Goal: Information Seeking & Learning: Check status

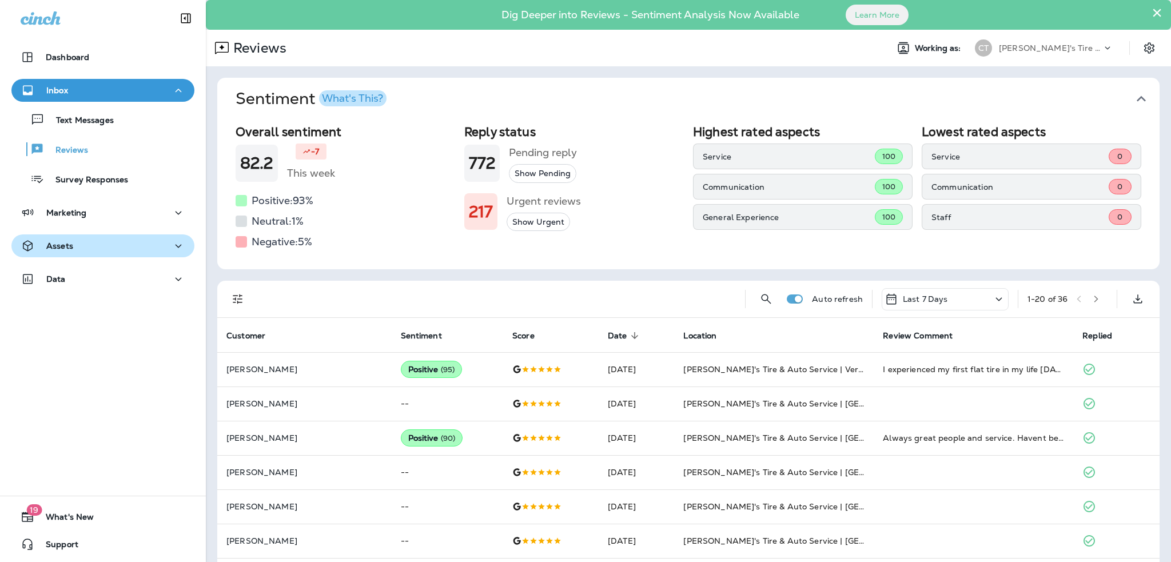
click at [111, 242] on div "Assets" at bounding box center [103, 246] width 165 height 14
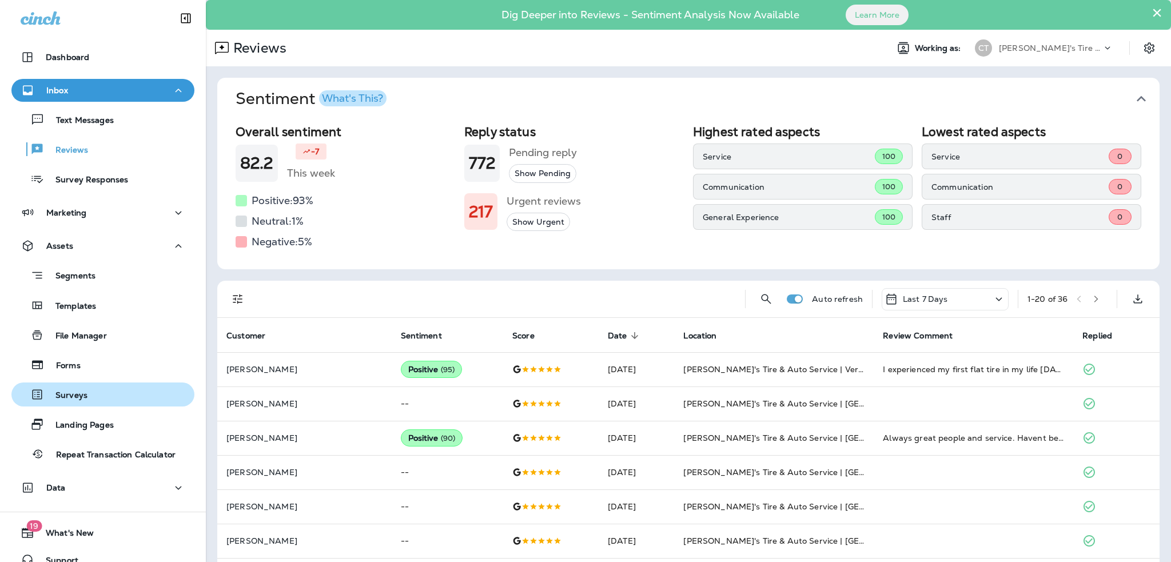
click at [86, 393] on div "Surveys" at bounding box center [103, 394] width 174 height 17
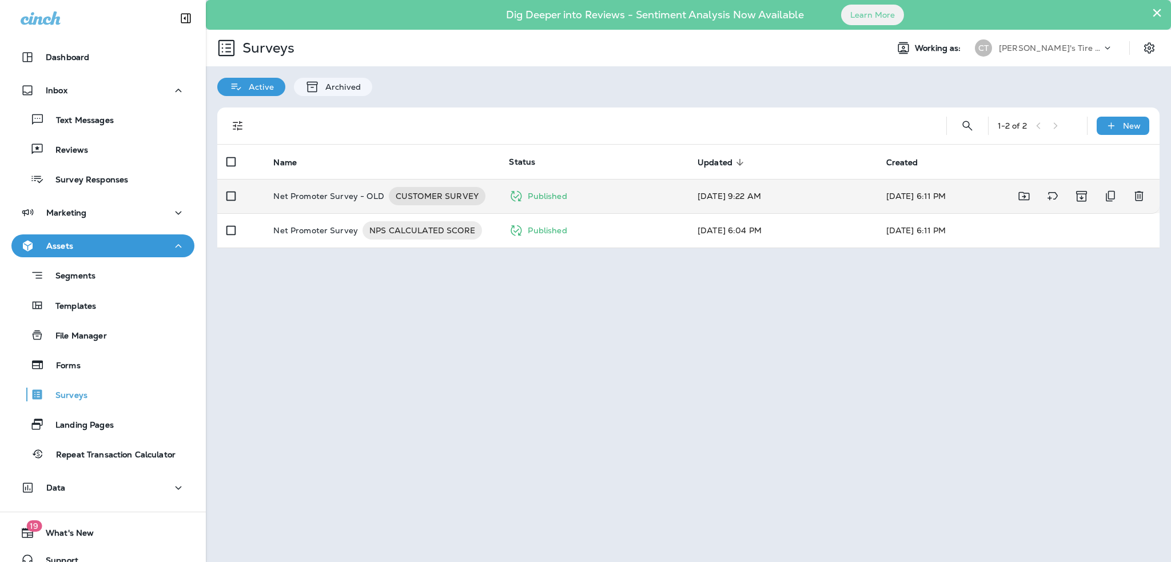
click at [325, 194] on p "Net Promoter Survey - OLD" at bounding box center [328, 196] width 111 height 18
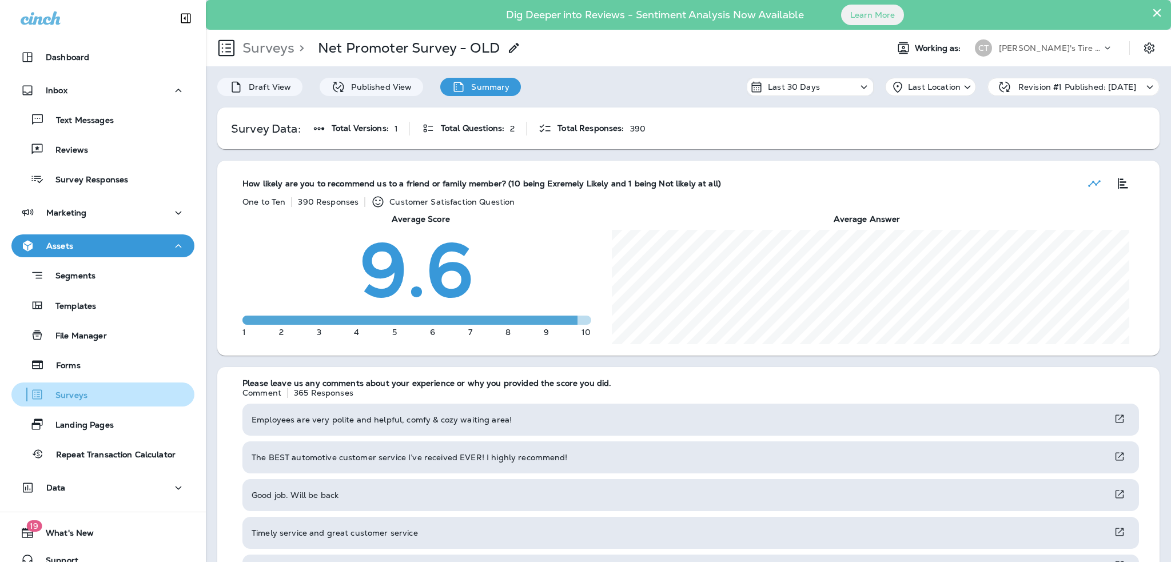
click at [86, 397] on div "Surveys" at bounding box center [103, 394] width 174 height 17
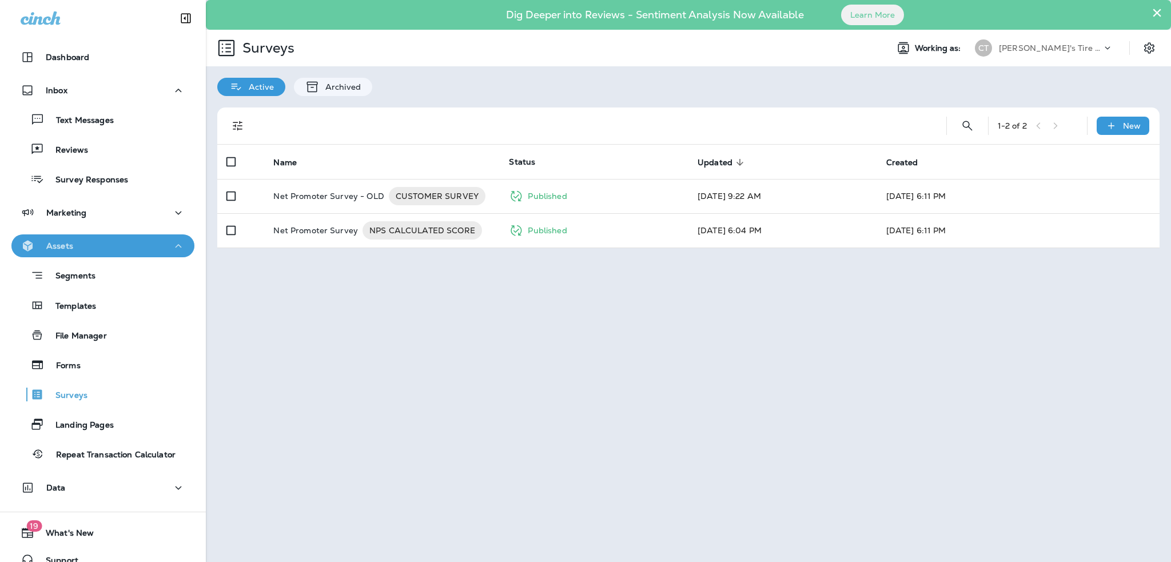
click at [171, 249] on icon "button" at bounding box center [178, 246] width 14 height 14
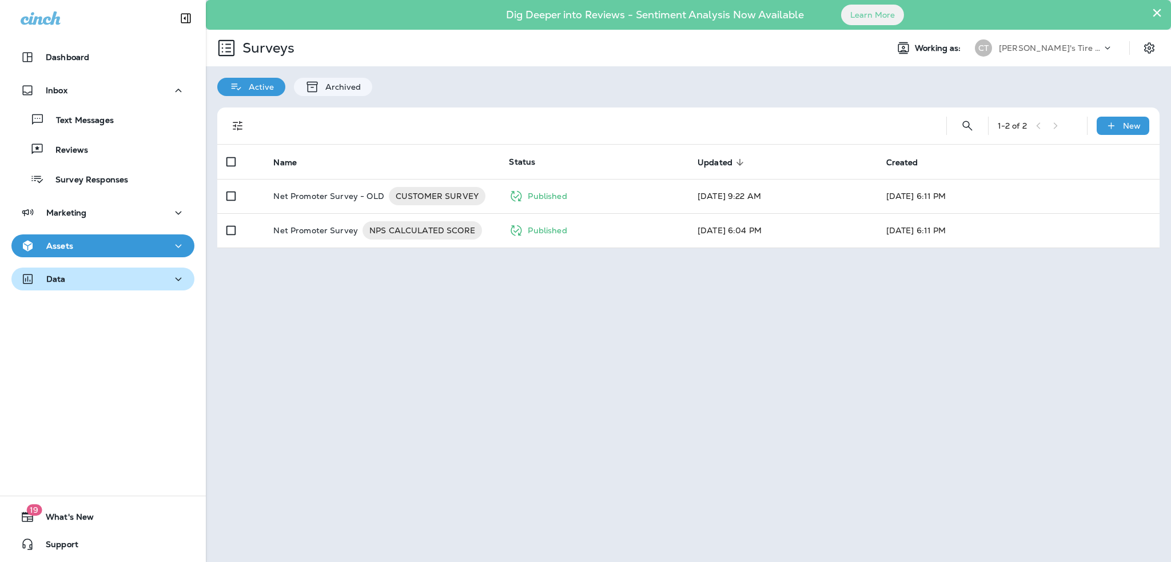
click at [171, 277] on icon "button" at bounding box center [178, 279] width 14 height 14
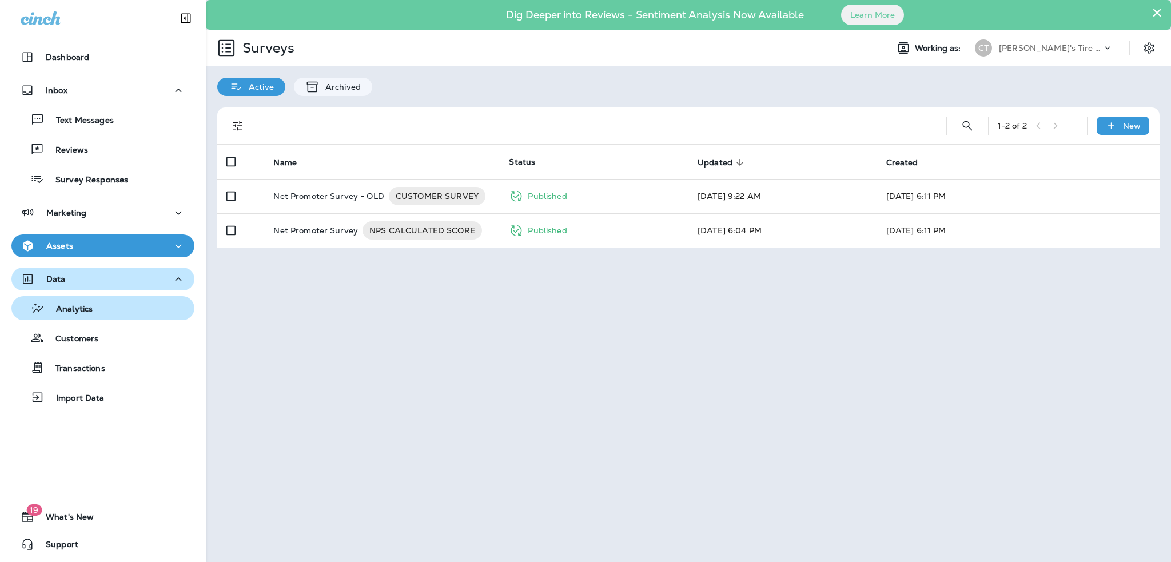
click at [80, 310] on p "Analytics" at bounding box center [69, 309] width 48 height 11
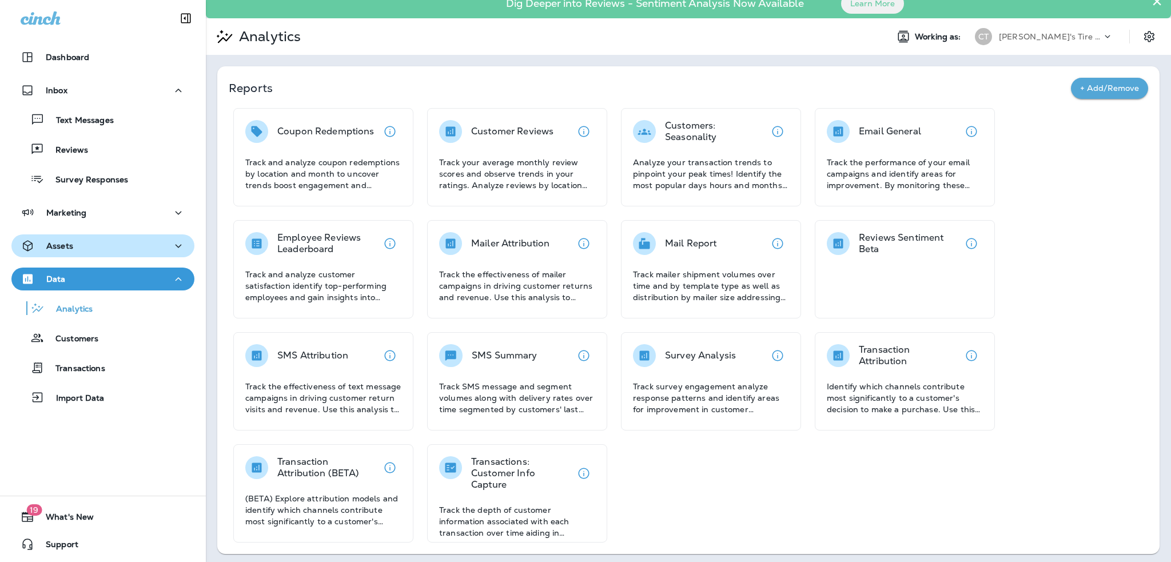
scroll to position [14, 0]
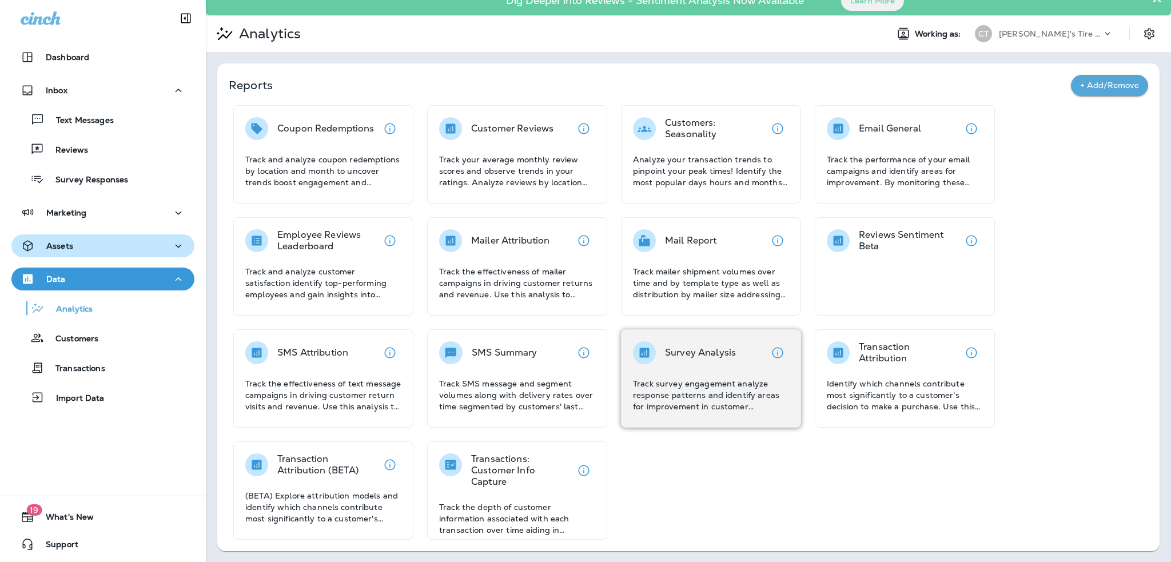
click at [693, 353] on p "Survey Analysis" at bounding box center [700, 352] width 71 height 11
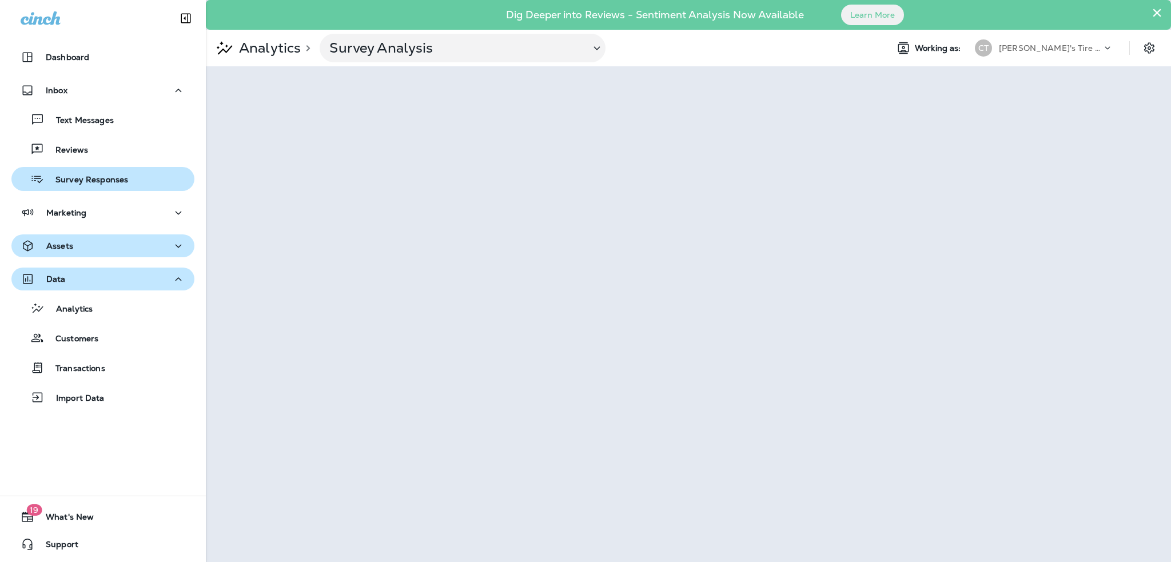
click at [107, 178] on p "Survey Responses" at bounding box center [86, 180] width 84 height 11
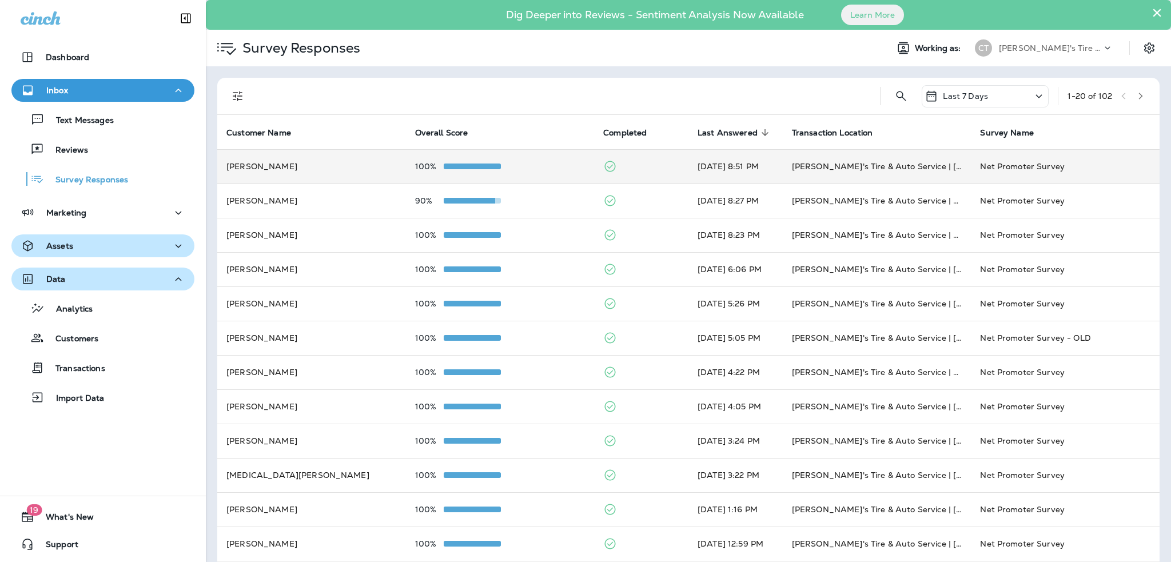
click at [647, 168] on td at bounding box center [641, 166] width 94 height 34
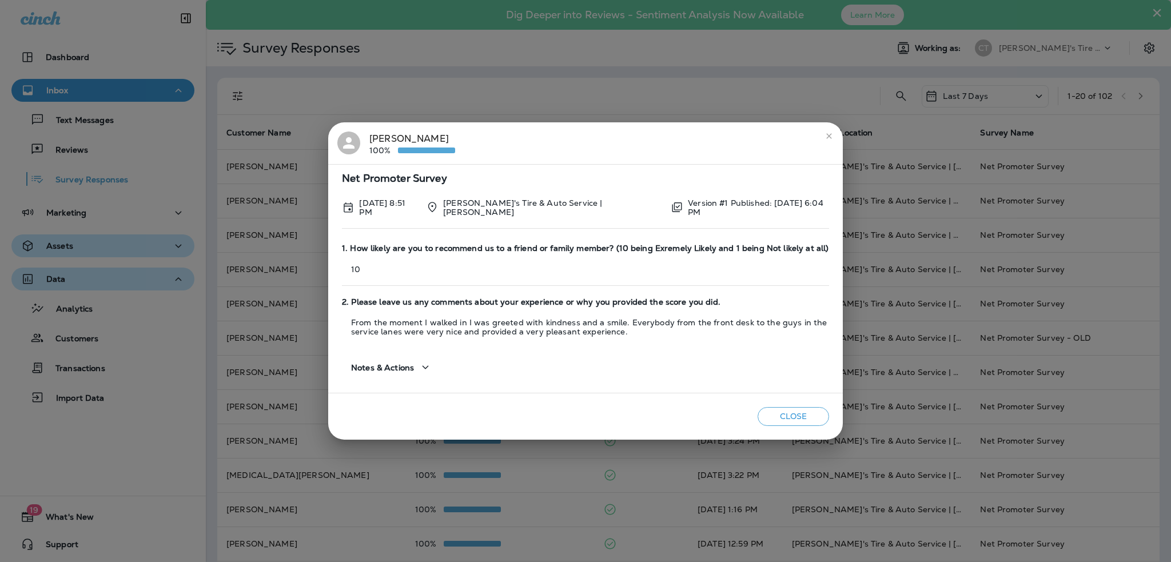
click at [830, 138] on icon "close" at bounding box center [828, 135] width 5 height 5
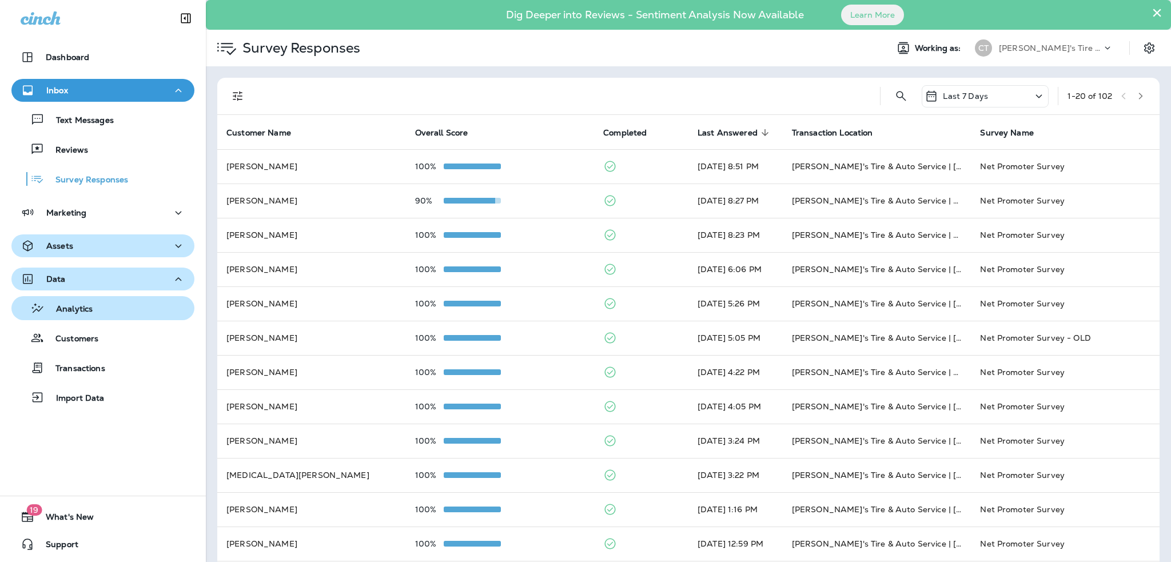
click at [96, 308] on div "Analytics" at bounding box center [103, 308] width 174 height 17
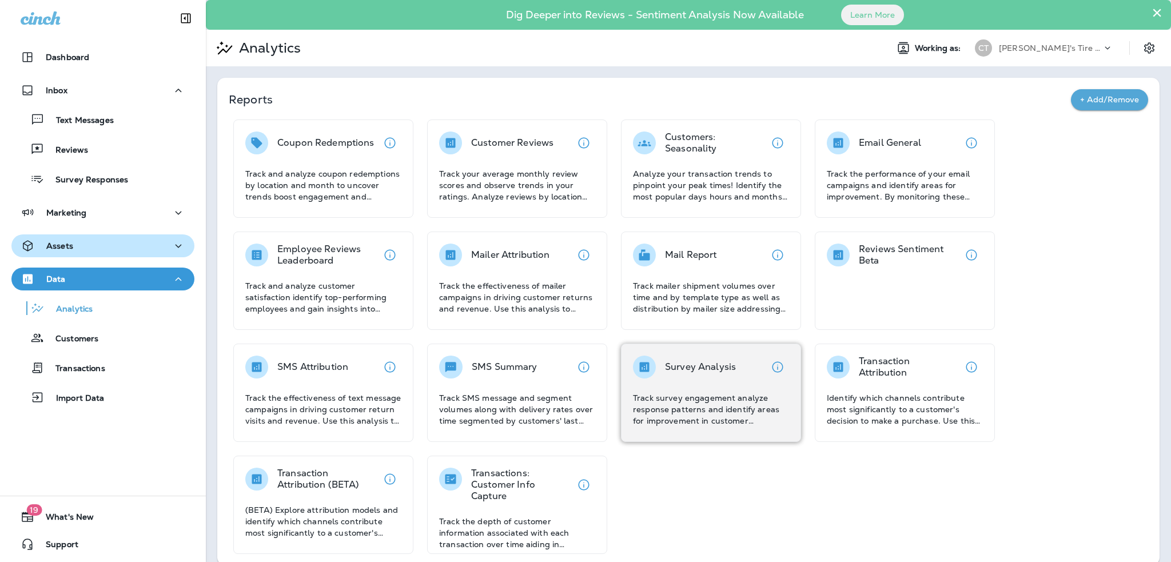
click at [703, 374] on div "Survey Analysis" at bounding box center [700, 367] width 71 height 23
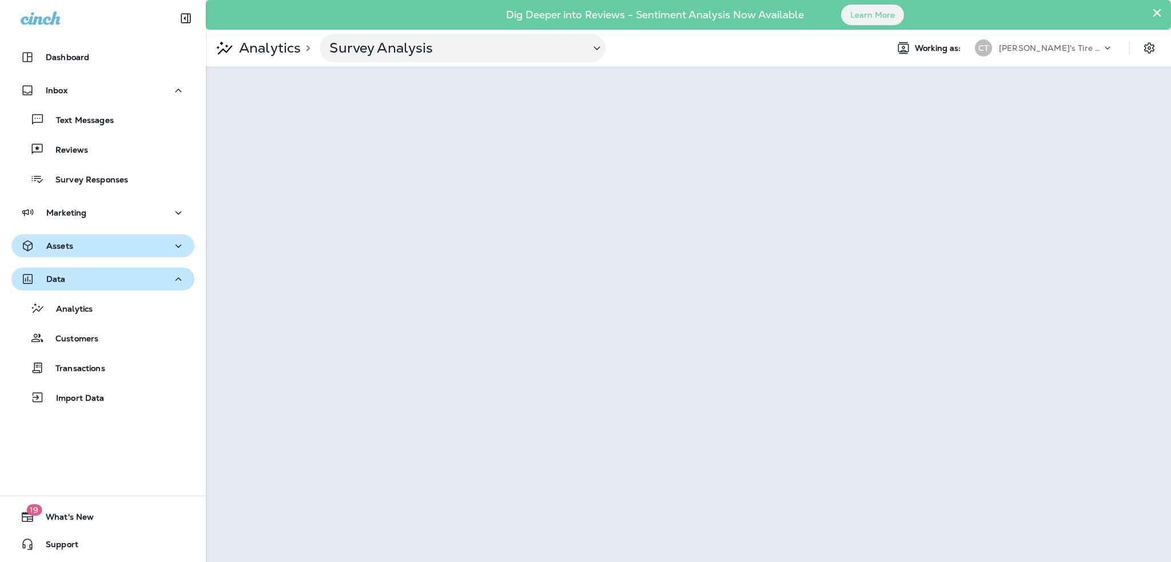
click at [125, 241] on div "Assets" at bounding box center [103, 246] width 165 height 14
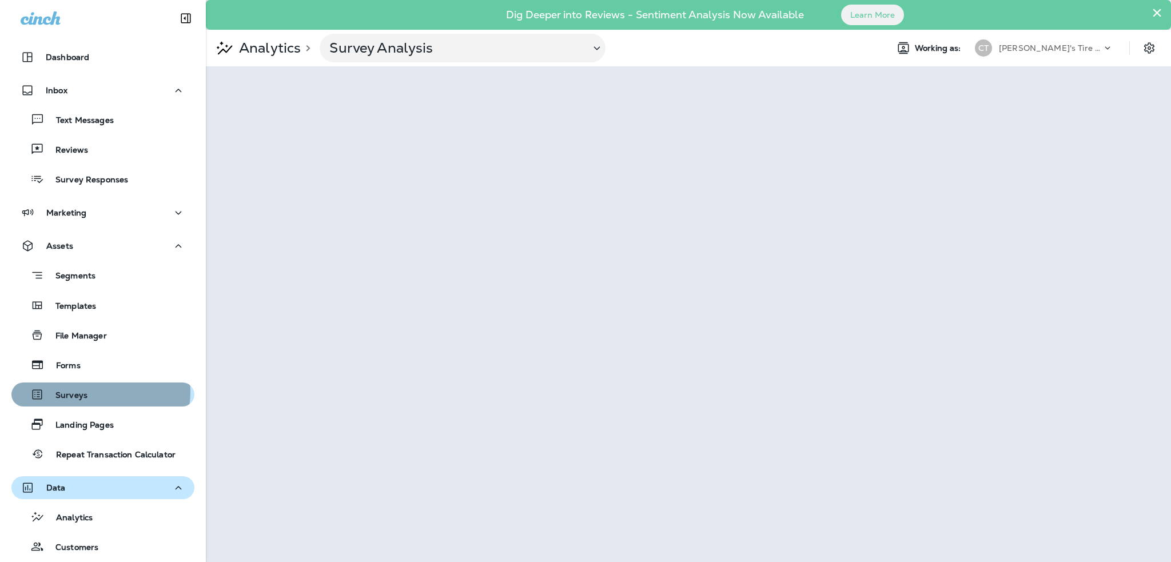
click at [89, 392] on div "Surveys" at bounding box center [103, 394] width 174 height 17
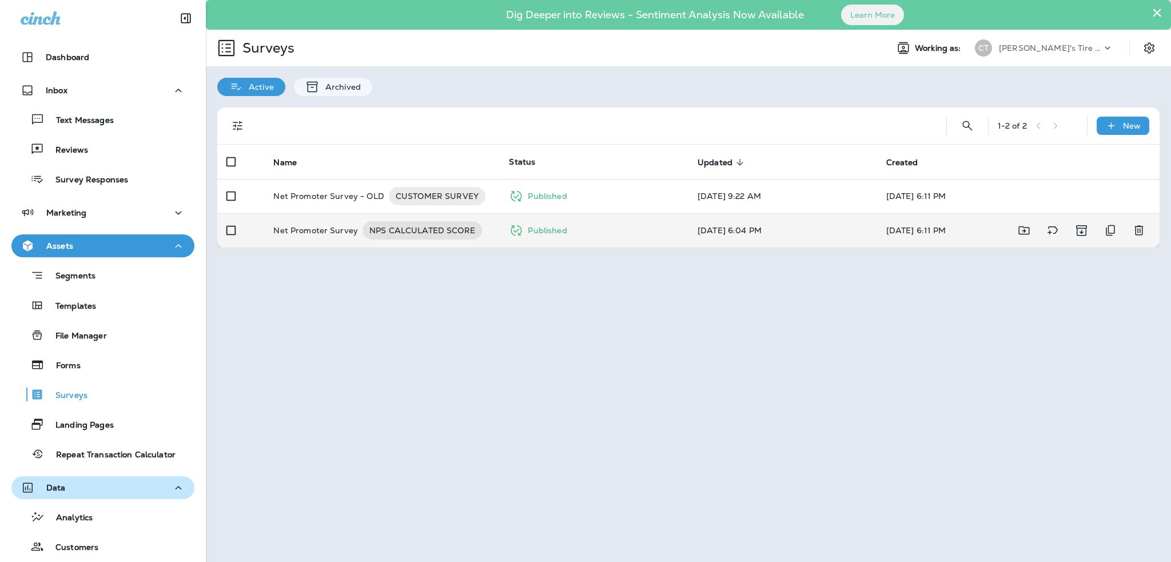
click at [497, 239] on td "Net Promoter Survey NPS CALCULATED SCORE" at bounding box center [381, 230] width 235 height 34
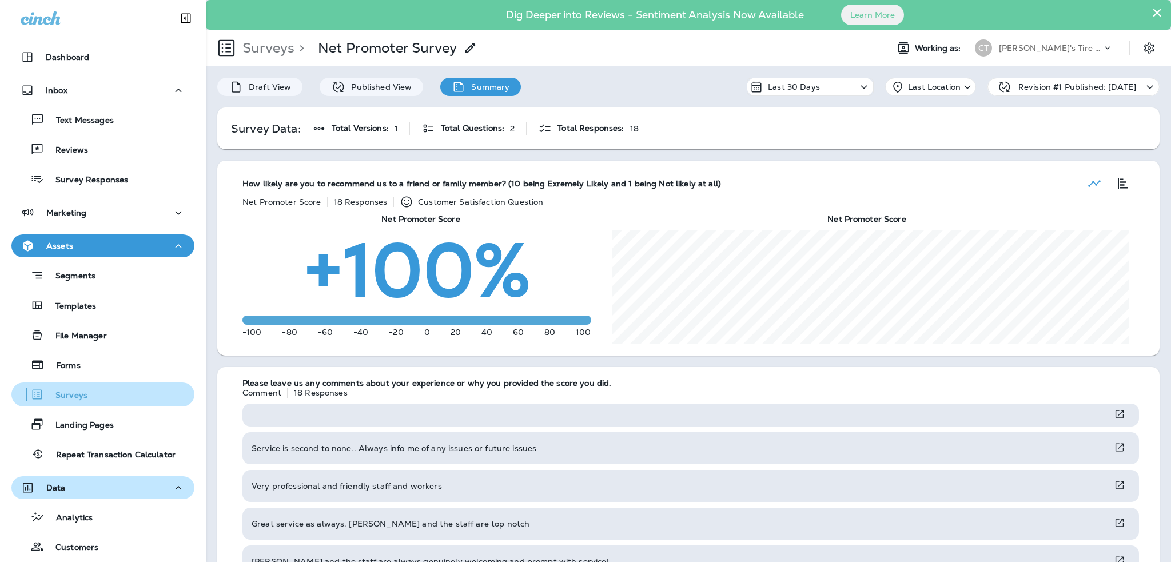
click at [80, 389] on div "Surveys" at bounding box center [51, 394] width 71 height 17
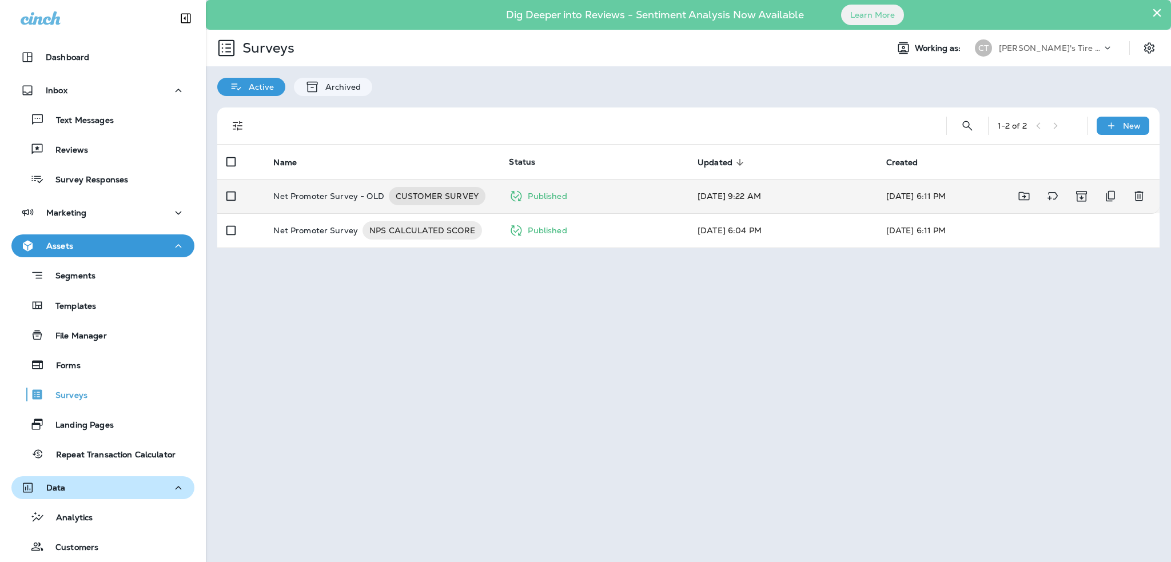
click at [351, 197] on p "Net Promoter Survey - OLD" at bounding box center [328, 196] width 111 height 18
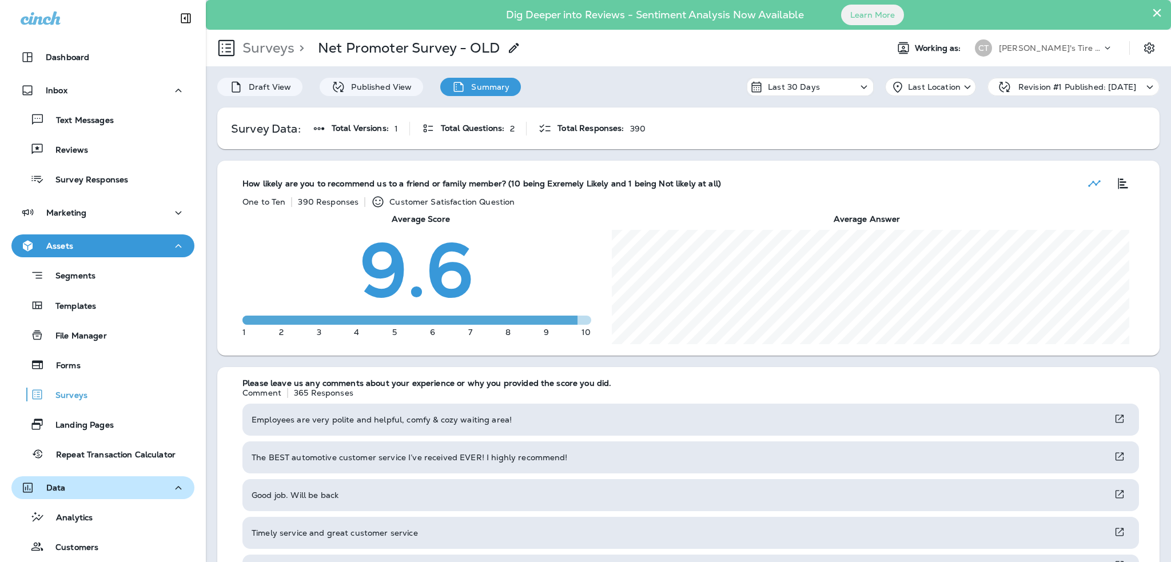
click at [1099, 86] on p "Revision #1 Published: [DATE]" at bounding box center [1077, 86] width 118 height 9
click at [919, 87] on p "Last Location" at bounding box center [934, 86] width 53 height 9
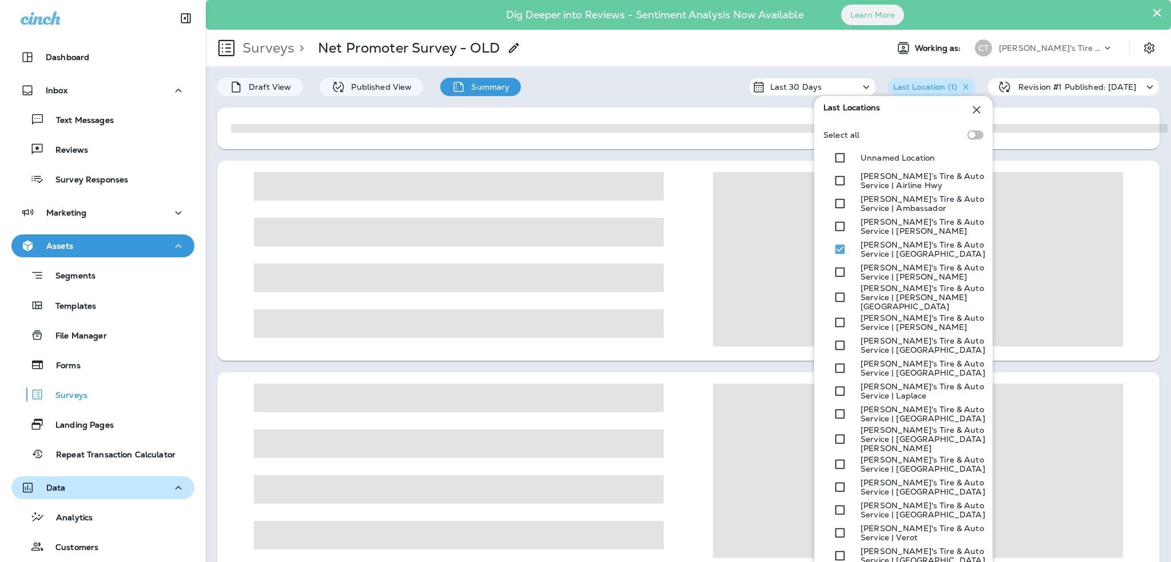
click at [751, 116] on div at bounding box center [688, 128] width 942 height 42
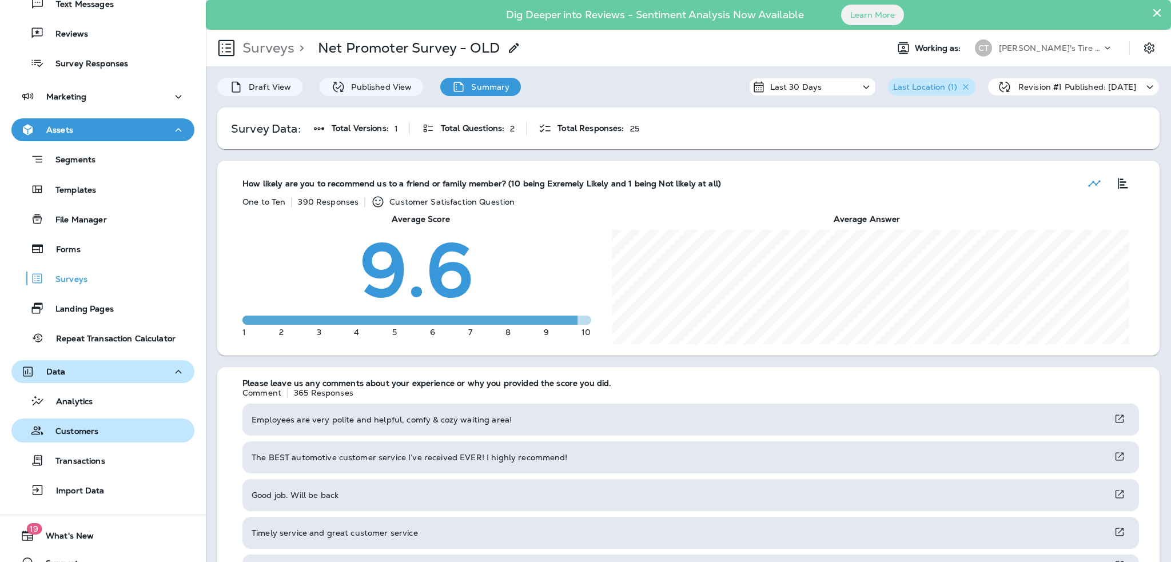
scroll to position [135, 0]
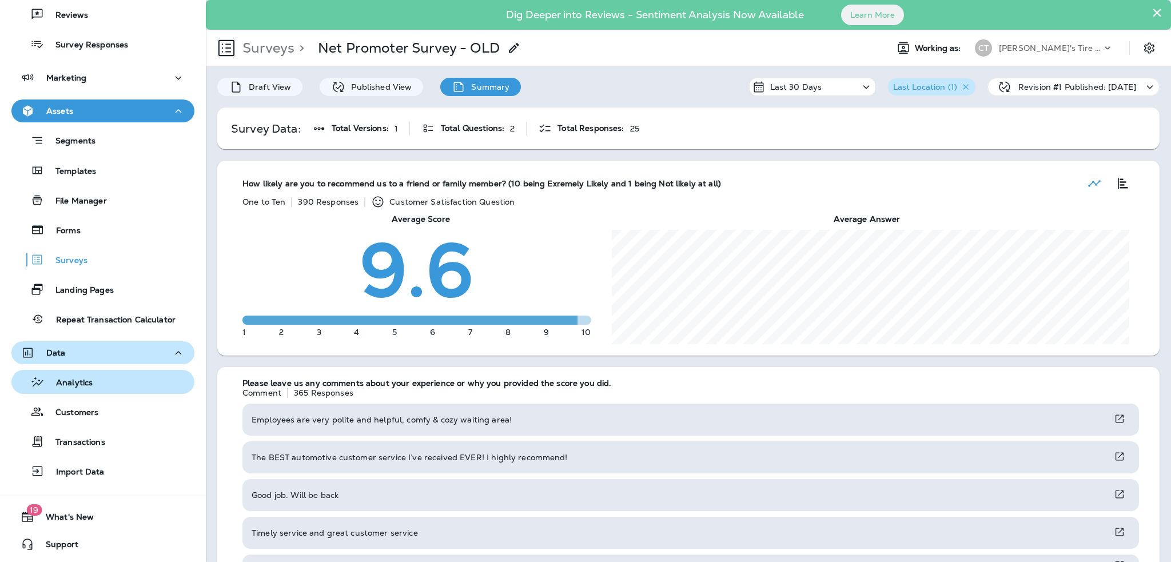
click at [109, 379] on div "Analytics" at bounding box center [103, 381] width 174 height 17
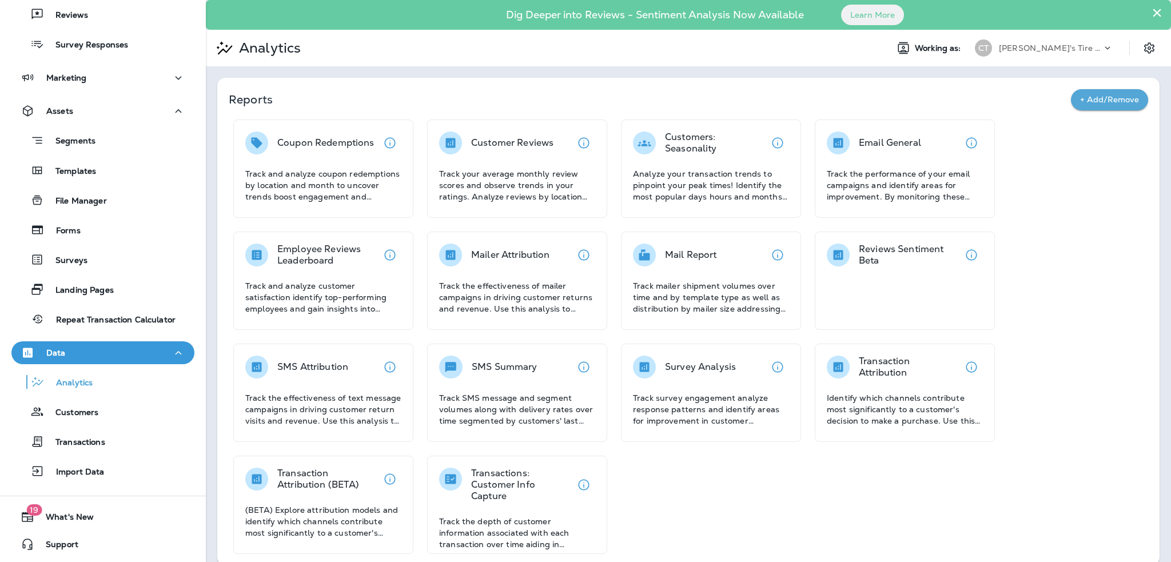
drag, startPoint x: 706, startPoint y: 374, endPoint x: 674, endPoint y: 483, distance: 113.2
click at [674, 484] on div "Coupon Redemptions Track and analyze coupon redemptions by location and month t…" at bounding box center [688, 336] width 919 height 434
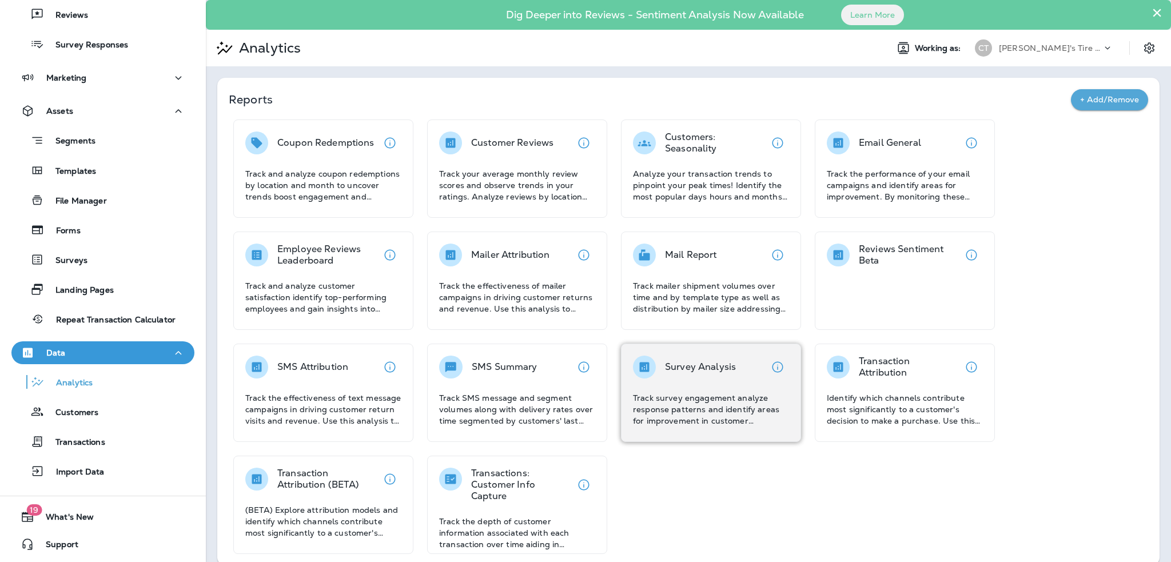
click at [676, 413] on p "Track survey engagement analyze response patterns and identify areas for improv…" at bounding box center [711, 409] width 156 height 34
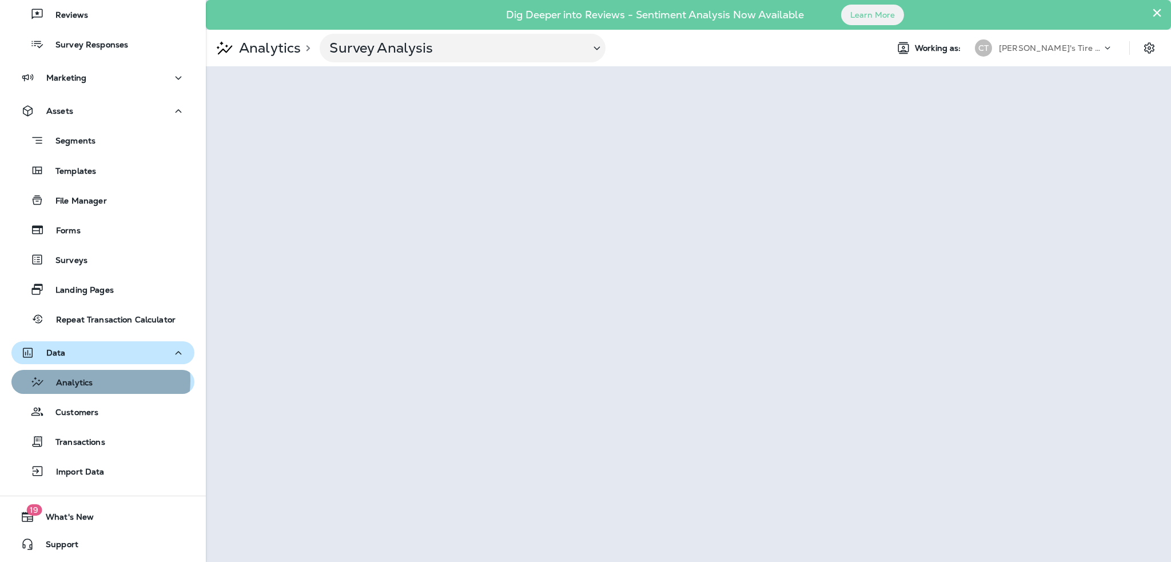
click at [96, 381] on div "Analytics" at bounding box center [103, 381] width 174 height 17
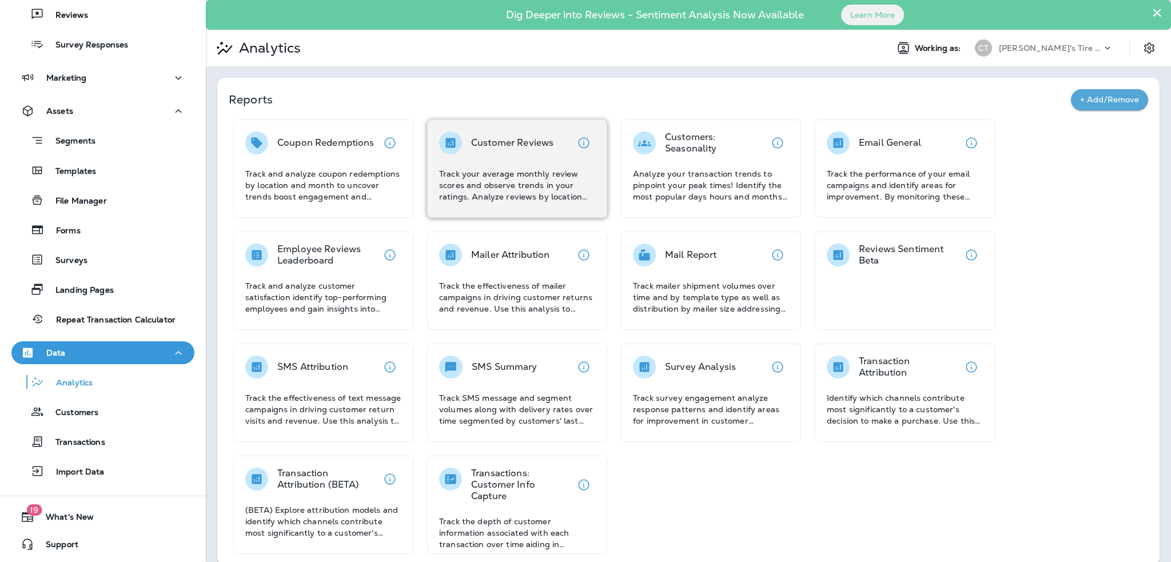
click at [503, 159] on div "Customer Reviews Track your average monthly review scores and observe trends in…" at bounding box center [517, 166] width 156 height 71
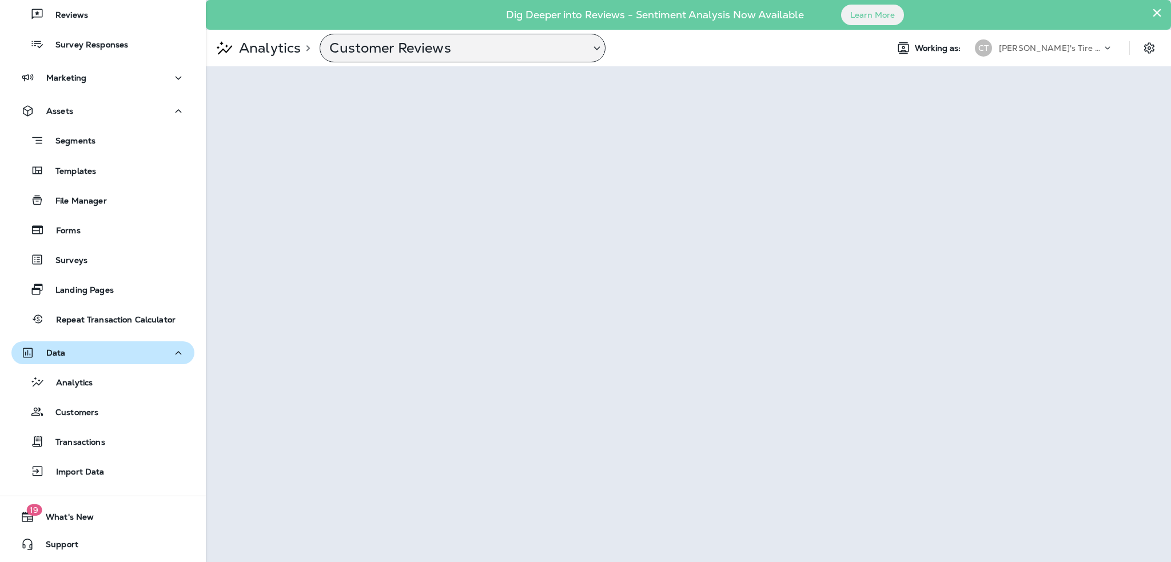
click at [409, 50] on p "Customer Reviews" at bounding box center [454, 47] width 251 height 17
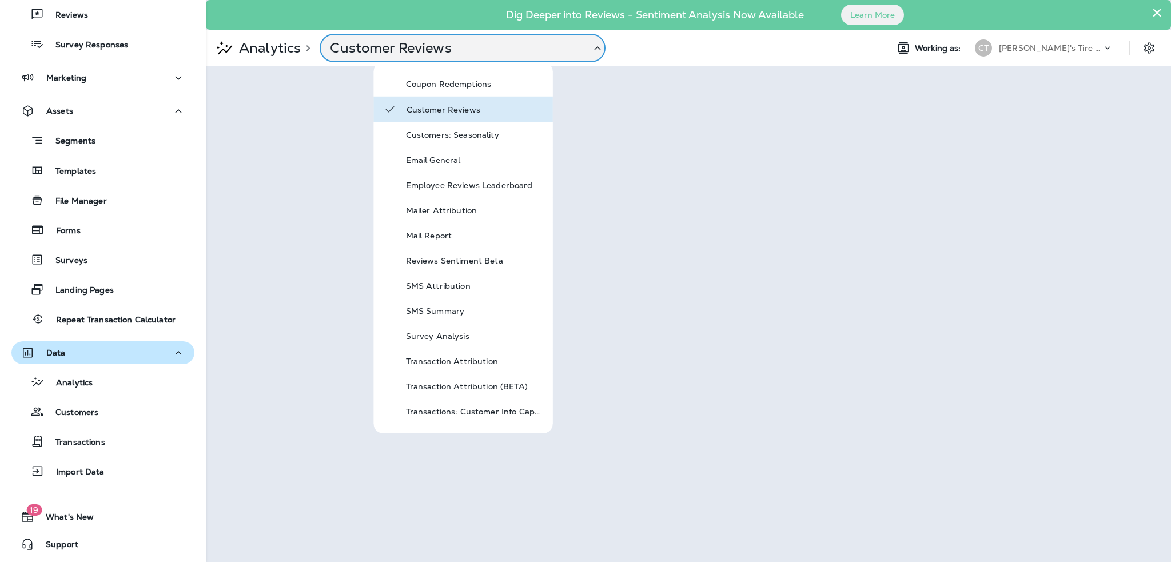
click at [597, 53] on icon at bounding box center [597, 48] width 14 height 14
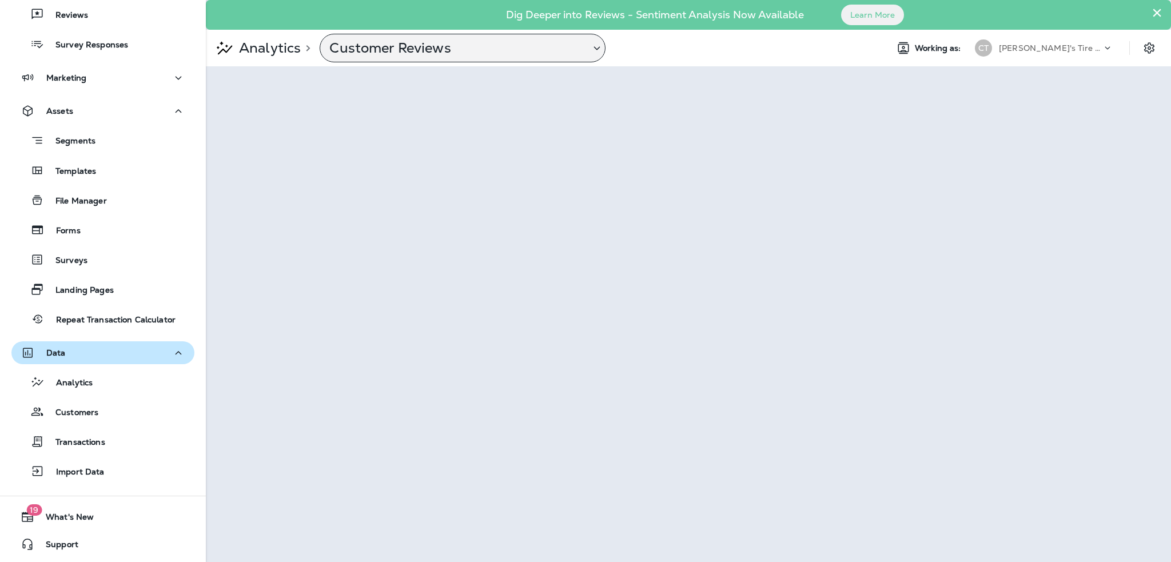
click at [448, 49] on p "Customer Reviews" at bounding box center [454, 47] width 251 height 17
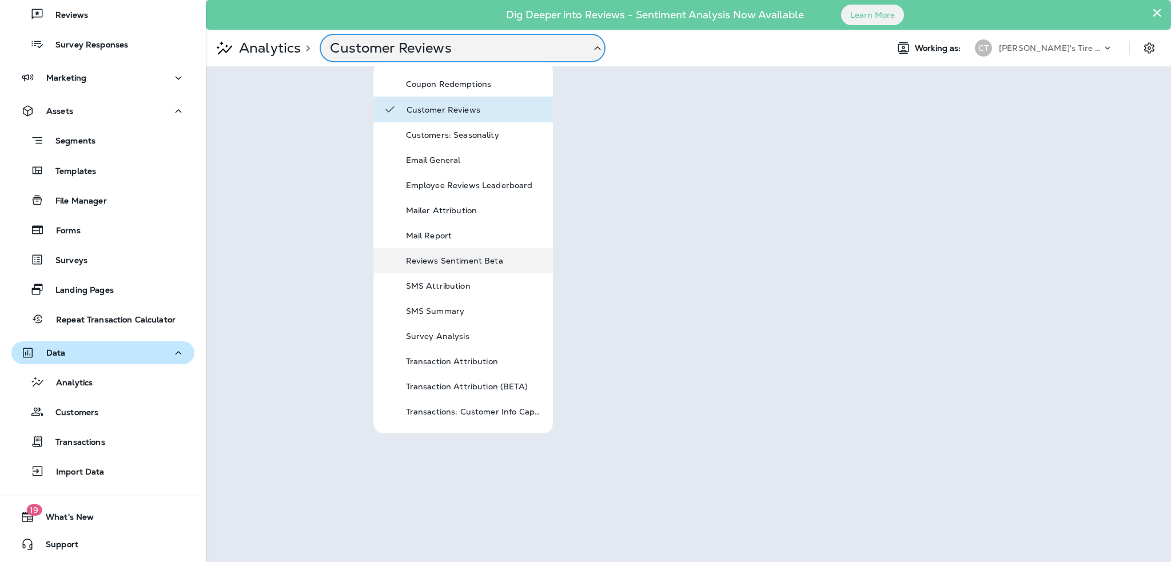
click at [446, 260] on p "Reviews Sentiment Beta" at bounding box center [474, 260] width 137 height 9
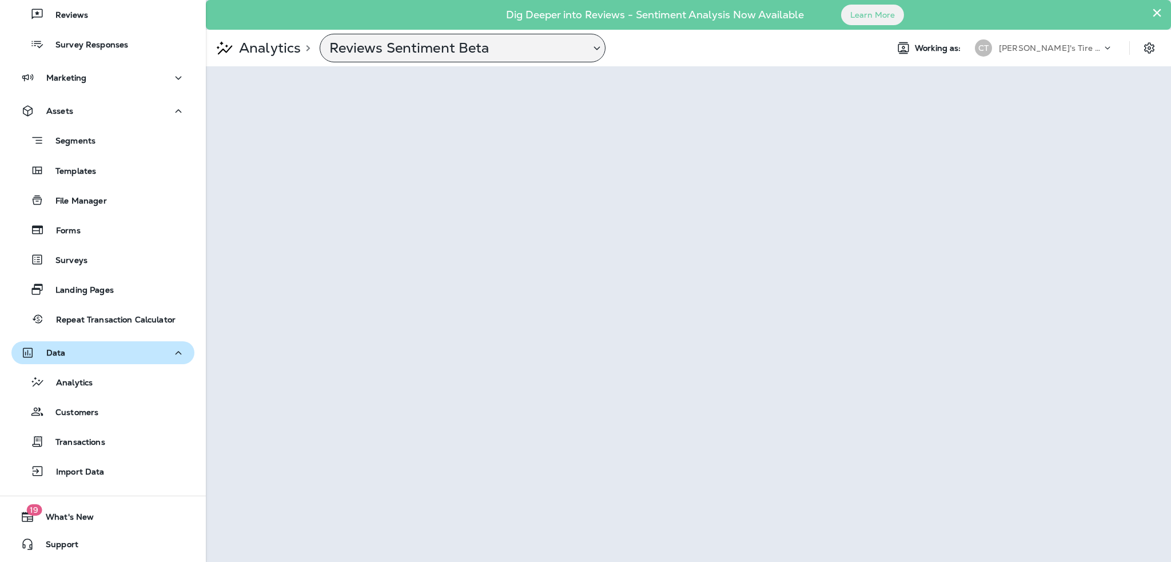
click at [435, 47] on p "Reviews Sentiment Beta" at bounding box center [454, 47] width 251 height 17
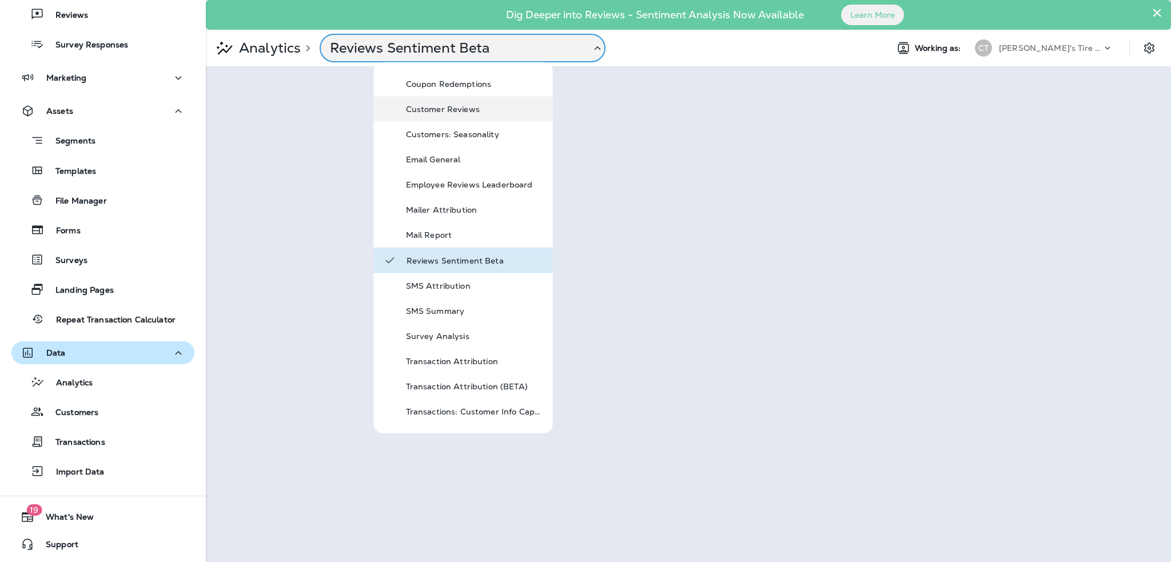
click at [446, 109] on p "Customer Reviews" at bounding box center [474, 109] width 137 height 9
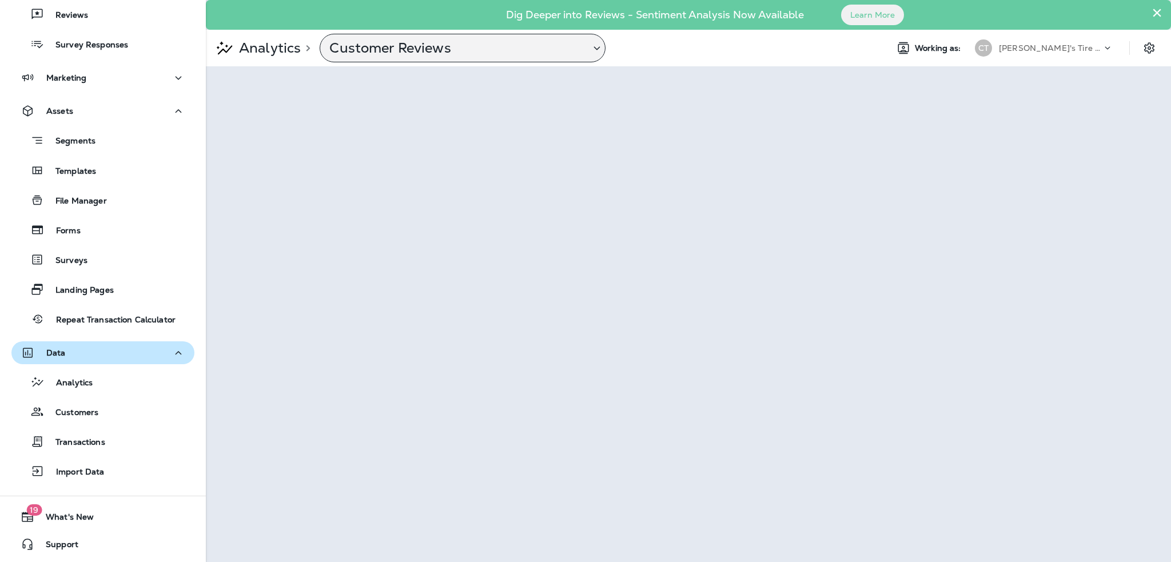
click at [399, 41] on p "Customer Reviews" at bounding box center [454, 47] width 251 height 17
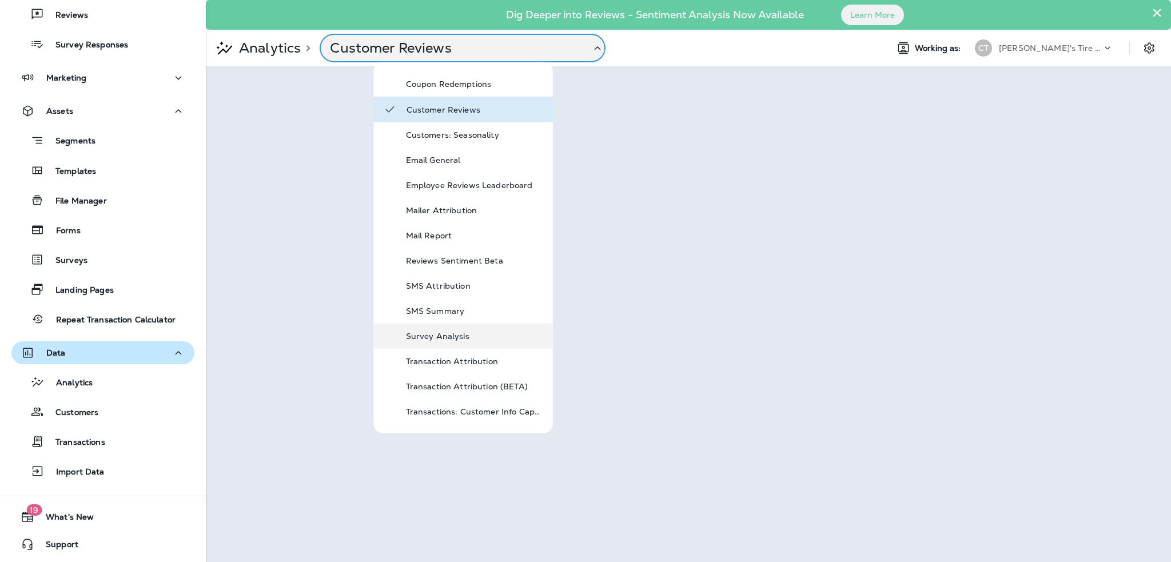
click at [462, 337] on p "Survey Analysis" at bounding box center [474, 336] width 137 height 9
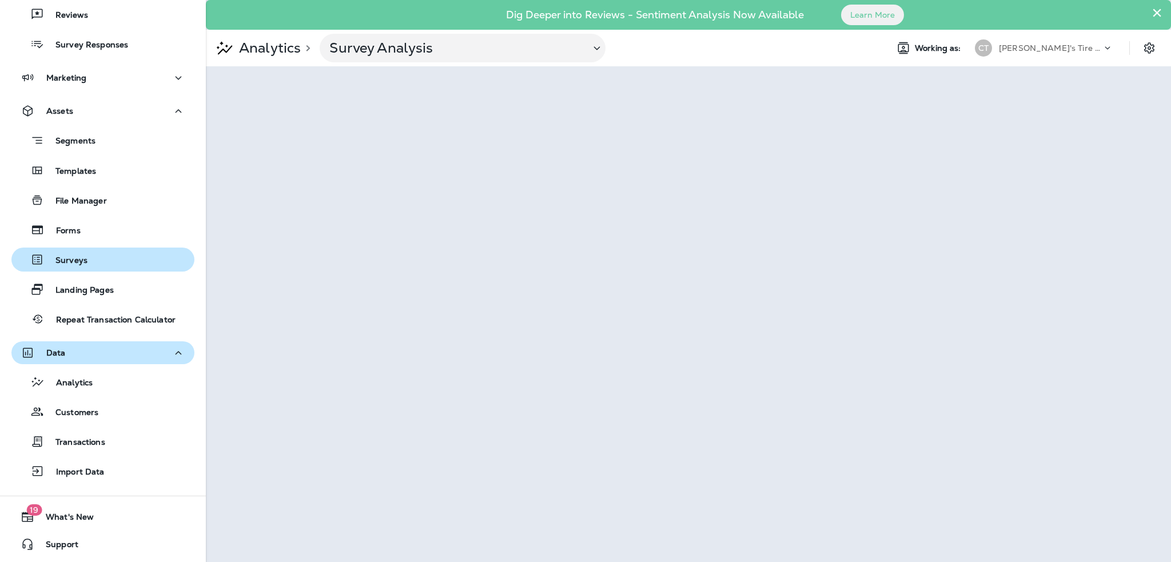
click at [87, 249] on button "Surveys" at bounding box center [102, 259] width 183 height 24
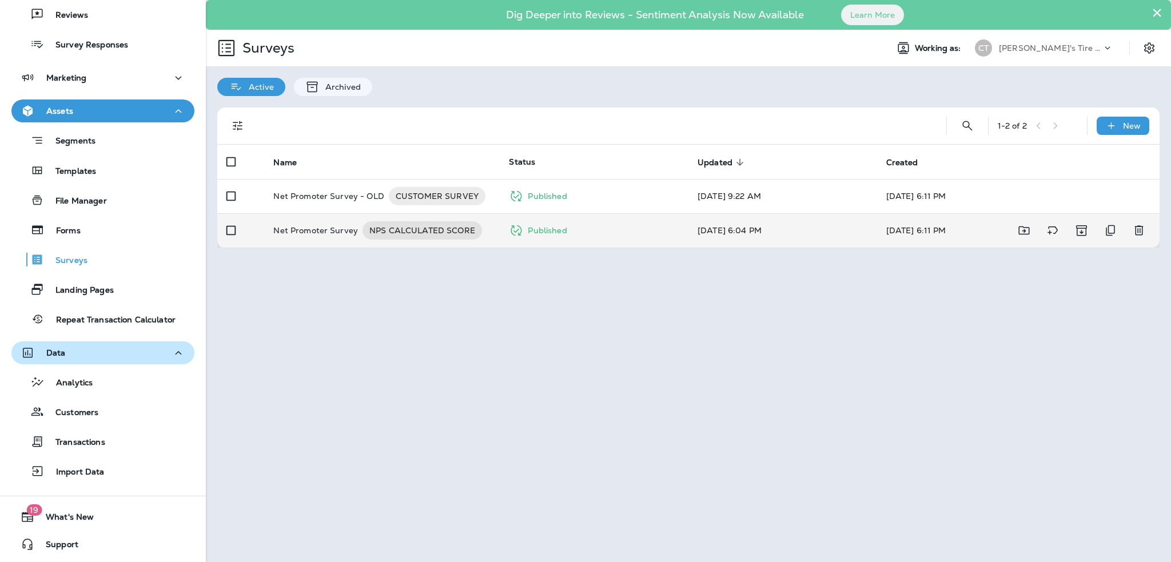
click at [334, 223] on p "Net Promoter Survey" at bounding box center [315, 230] width 85 height 18
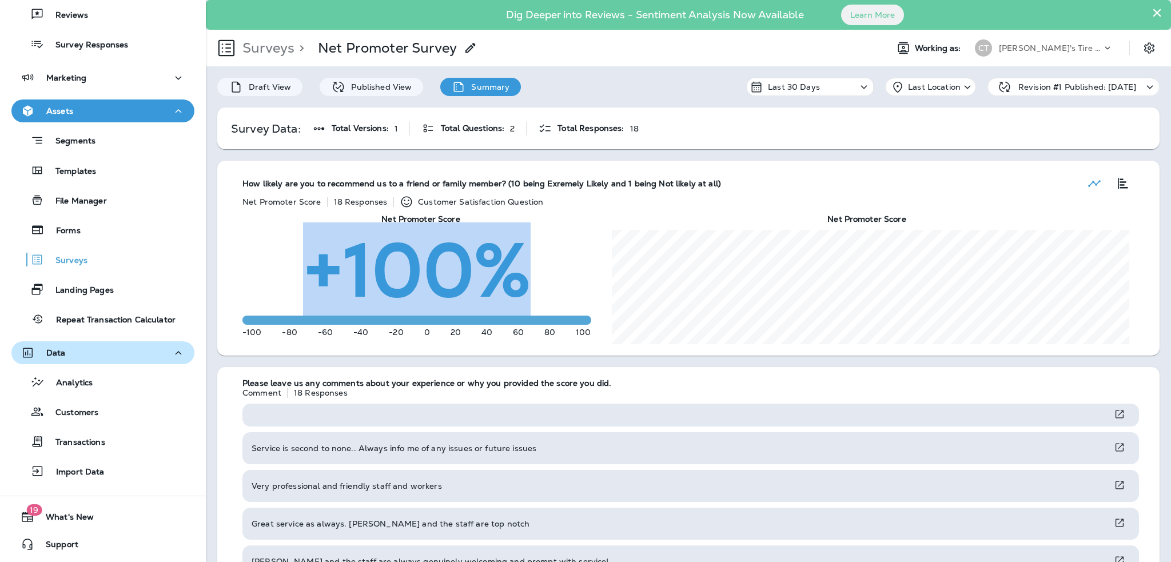
drag, startPoint x: 297, startPoint y: 271, endPoint x: 532, endPoint y: 273, distance: 234.4
click at [532, 273] on div "+100%" at bounding box center [416, 264] width 349 height 69
click at [544, 278] on div "+100%" at bounding box center [416, 264] width 349 height 69
drag, startPoint x: 536, startPoint y: 272, endPoint x: 300, endPoint y: 262, distance: 236.3
click at [300, 262] on div "+100%" at bounding box center [416, 264] width 349 height 69
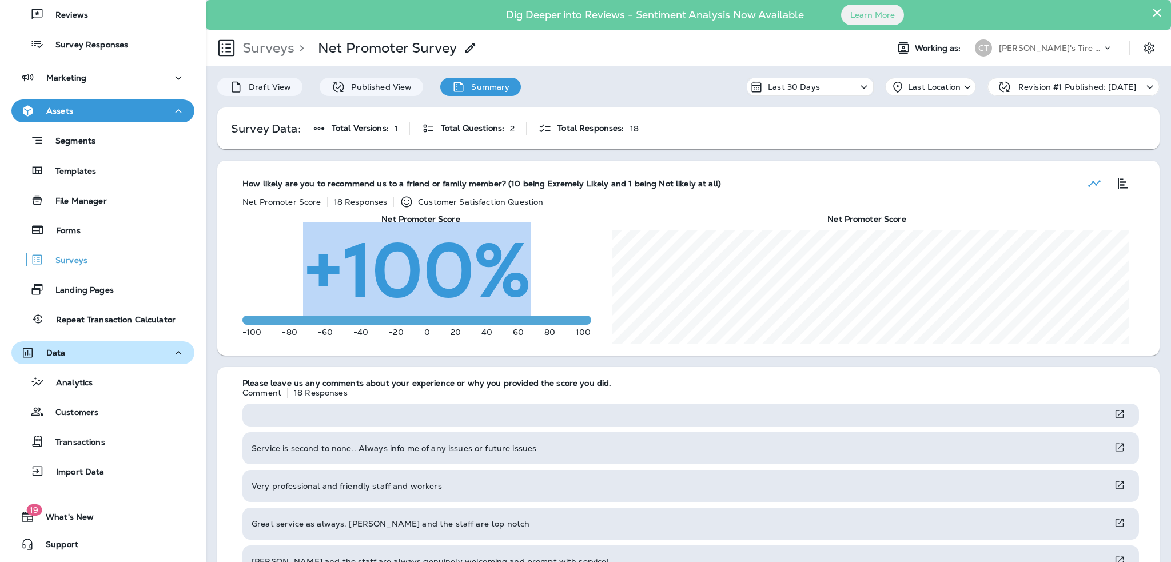
click at [300, 262] on div "+100%" at bounding box center [416, 264] width 349 height 69
drag, startPoint x: 299, startPoint y: 259, endPoint x: 509, endPoint y: 274, distance: 210.9
click at [509, 274] on div "+100%" at bounding box center [416, 264] width 349 height 69
click at [541, 278] on div "+100%" at bounding box center [416, 264] width 349 height 69
drag, startPoint x: 540, startPoint y: 275, endPoint x: 317, endPoint y: 271, distance: 222.4
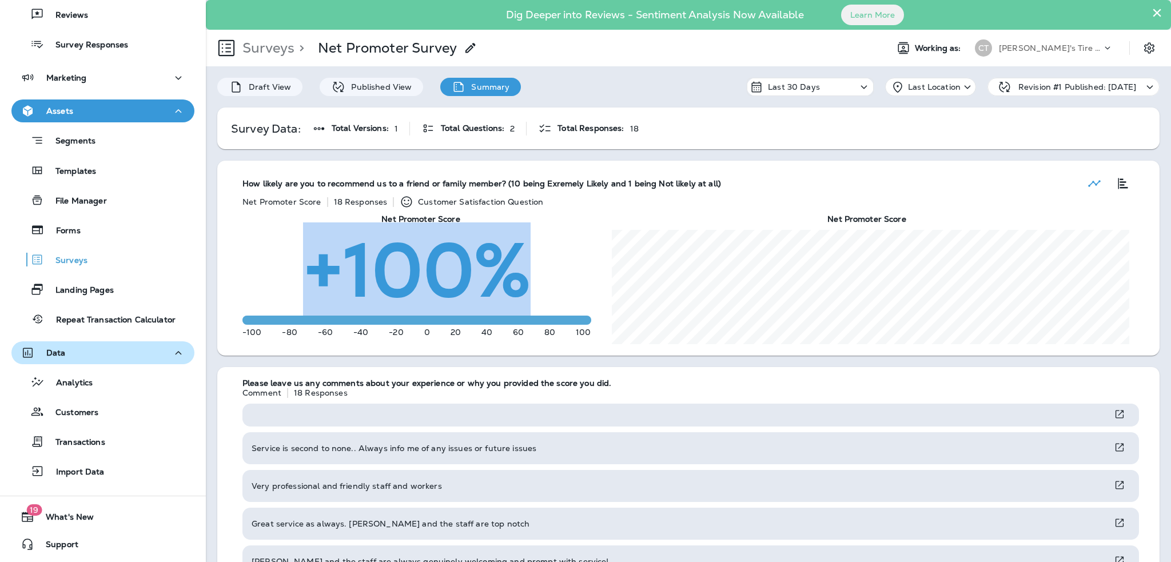
click at [317, 271] on div "+100%" at bounding box center [416, 264] width 349 height 69
click at [304, 265] on p "+100%" at bounding box center [416, 269] width 227 height 57
drag, startPoint x: 302, startPoint y: 264, endPoint x: 549, endPoint y: 268, distance: 247.5
click at [549, 268] on div "+100%" at bounding box center [416, 264] width 349 height 69
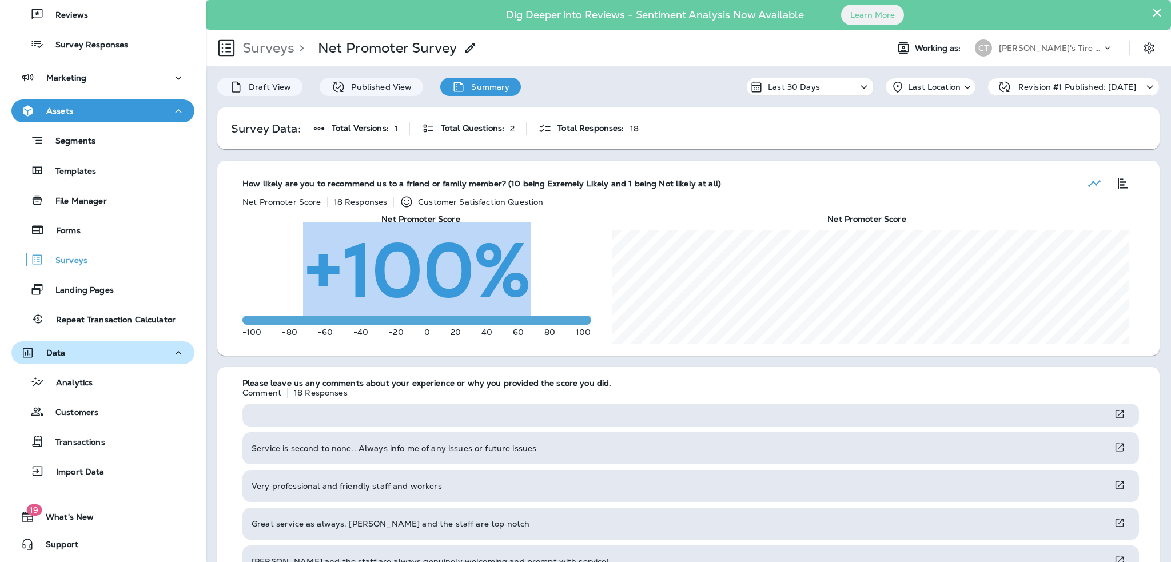
drag, startPoint x: 537, startPoint y: 267, endPoint x: 307, endPoint y: 251, distance: 230.9
click at [307, 251] on div "+100%" at bounding box center [416, 264] width 349 height 69
click at [303, 252] on p "+100%" at bounding box center [416, 269] width 227 height 57
drag, startPoint x: 296, startPoint y: 253, endPoint x: 524, endPoint y: 266, distance: 229.0
click at [524, 266] on div "+100%" at bounding box center [416, 264] width 349 height 69
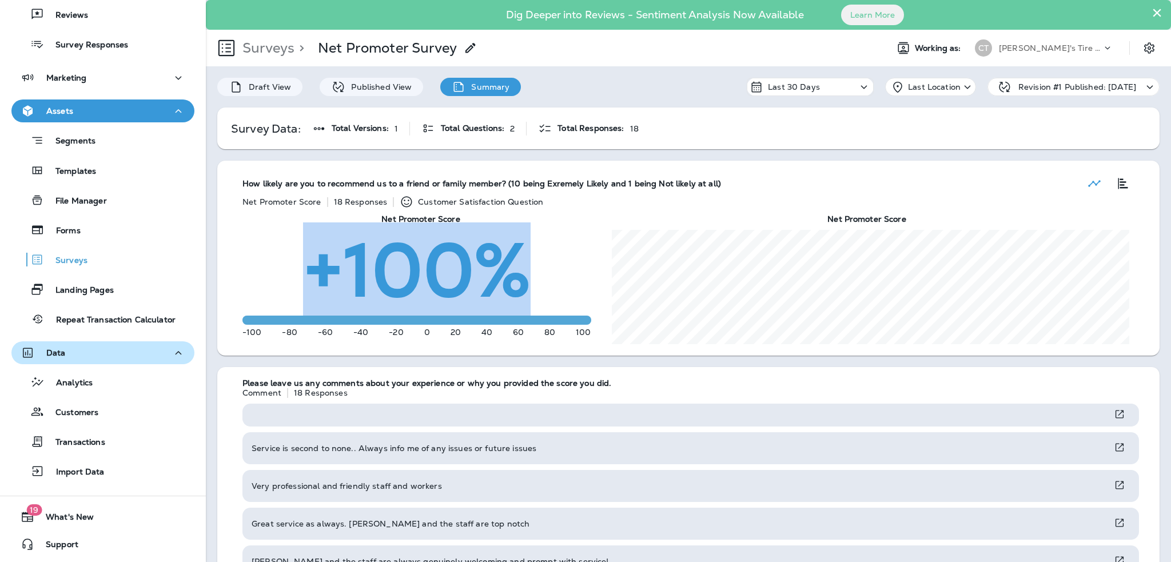
click at [530, 266] on div "+100%" at bounding box center [416, 264] width 349 height 69
drag, startPoint x: 537, startPoint y: 266, endPoint x: 308, endPoint y: 260, distance: 229.3
click at [308, 260] on div "+100%" at bounding box center [416, 264] width 349 height 69
click at [303, 259] on p "+100%" at bounding box center [416, 269] width 227 height 57
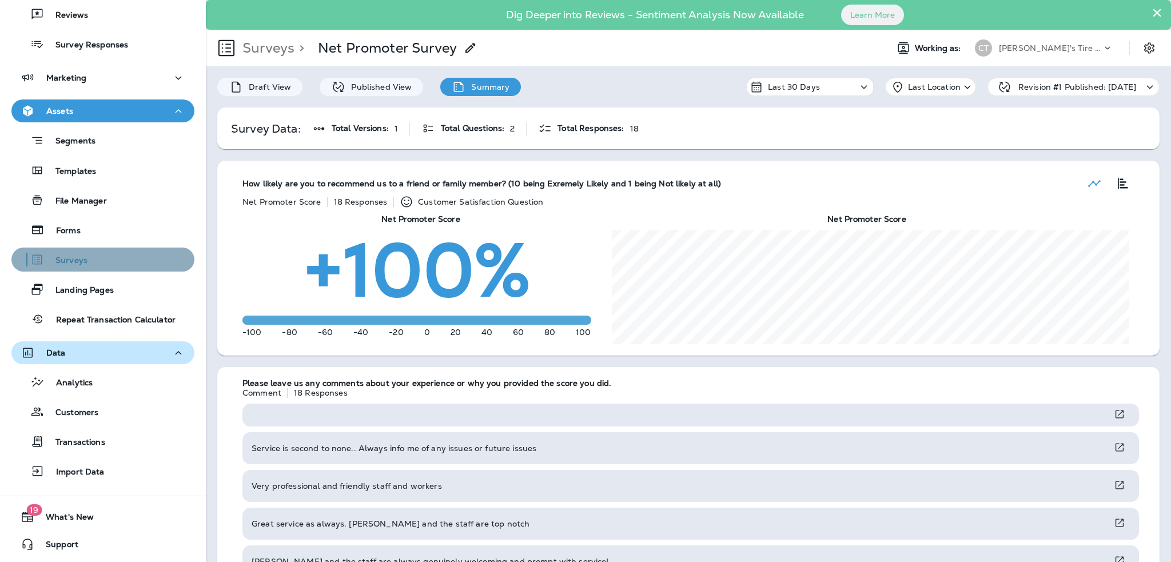
click at [123, 266] on div "Surveys" at bounding box center [103, 259] width 174 height 17
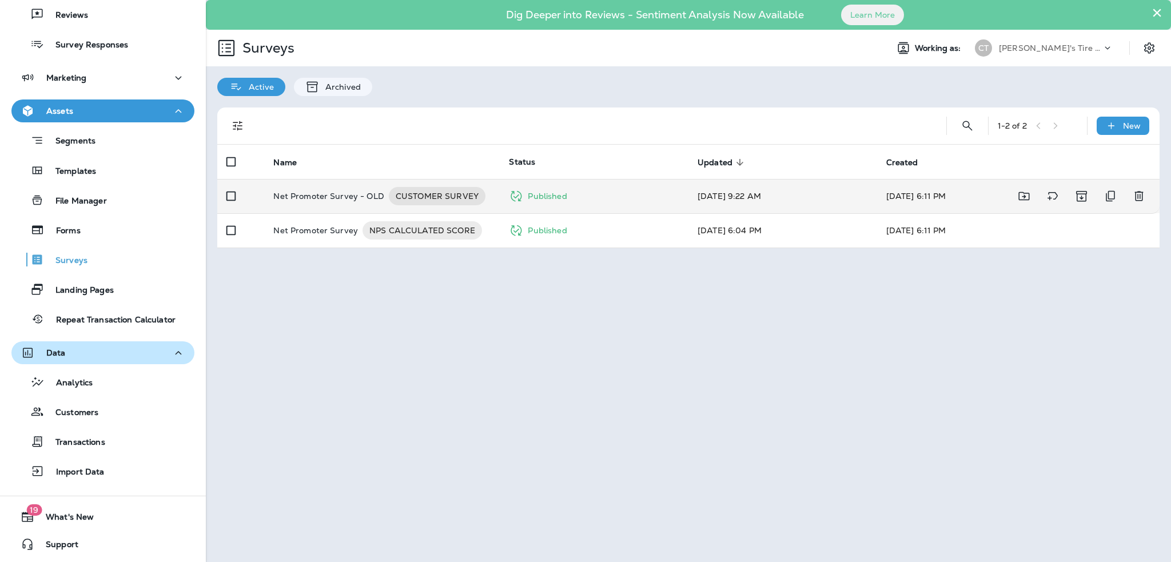
click at [322, 197] on p "Net Promoter Survey - OLD" at bounding box center [328, 196] width 111 height 18
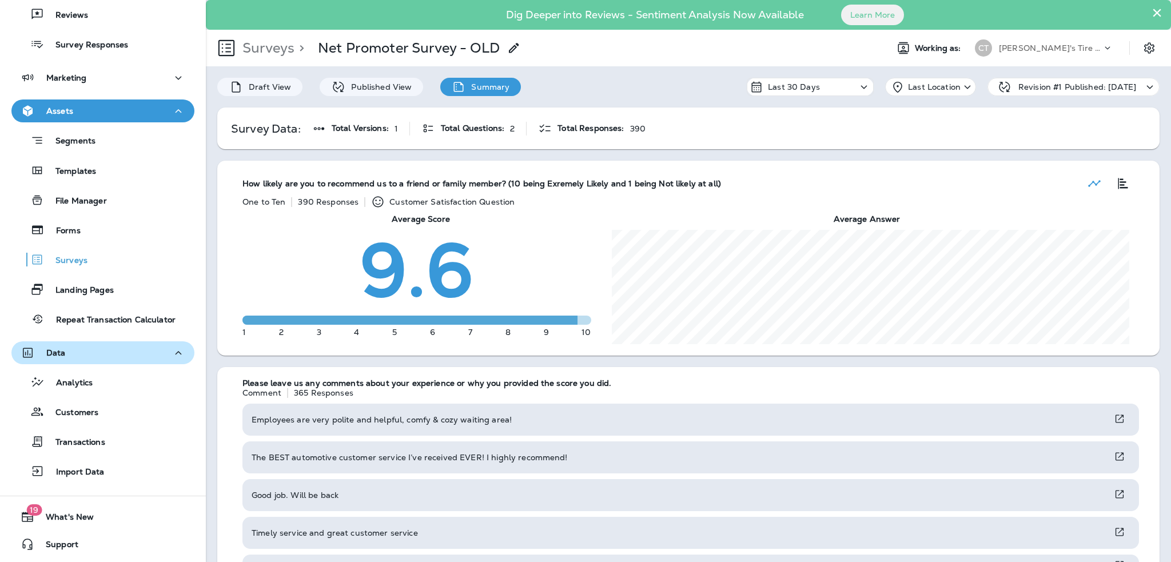
click at [912, 82] on p "Last Location" at bounding box center [934, 86] width 53 height 9
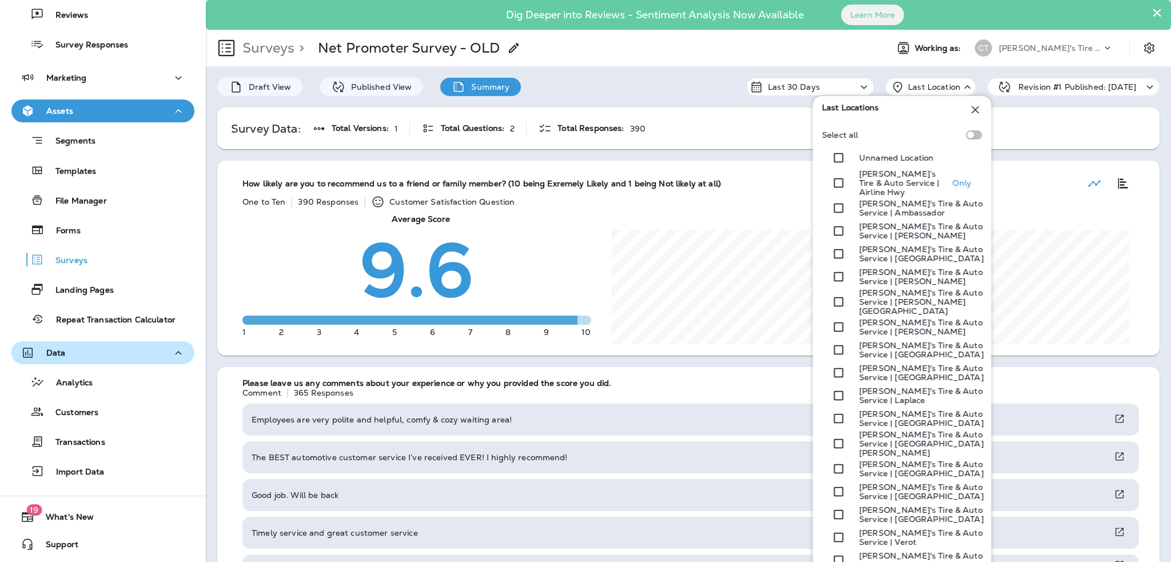
click at [884, 179] on p "[PERSON_NAME]’s Tire & Auto Service | Airline Hwy" at bounding box center [905, 182] width 93 height 27
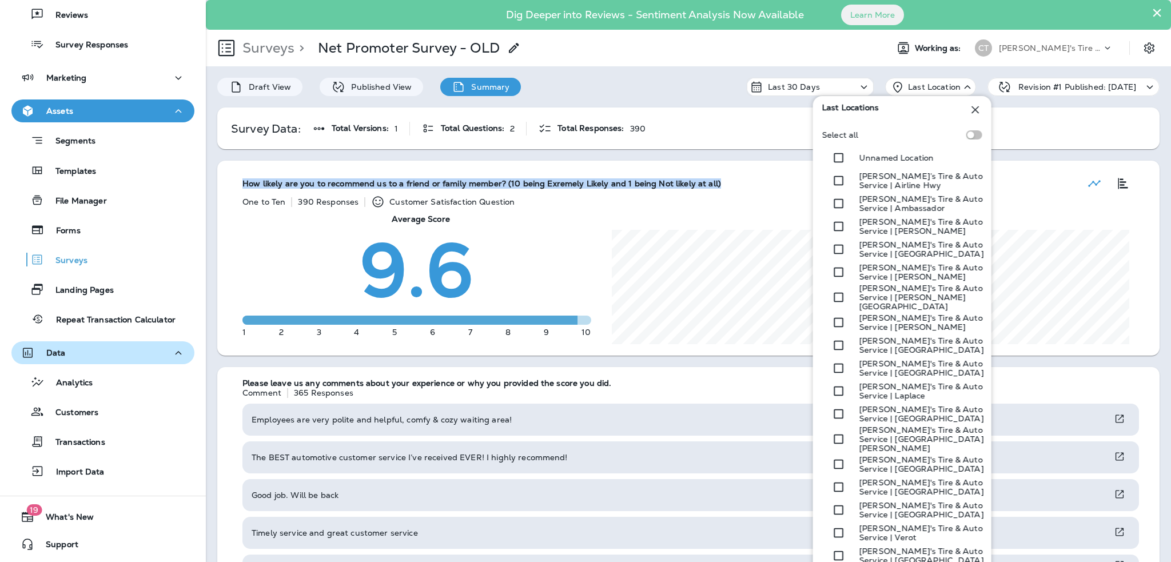
drag, startPoint x: 712, startPoint y: 182, endPoint x: 239, endPoint y: 178, distance: 472.7
click at [239, 177] on div "How likely are you to recommend us to a friend or family member? (10 being Exre…" at bounding box center [688, 258] width 919 height 195
click at [239, 178] on div "How likely are you to recommend us to a friend or family member? (10 being Exre…" at bounding box center [688, 258] width 919 height 195
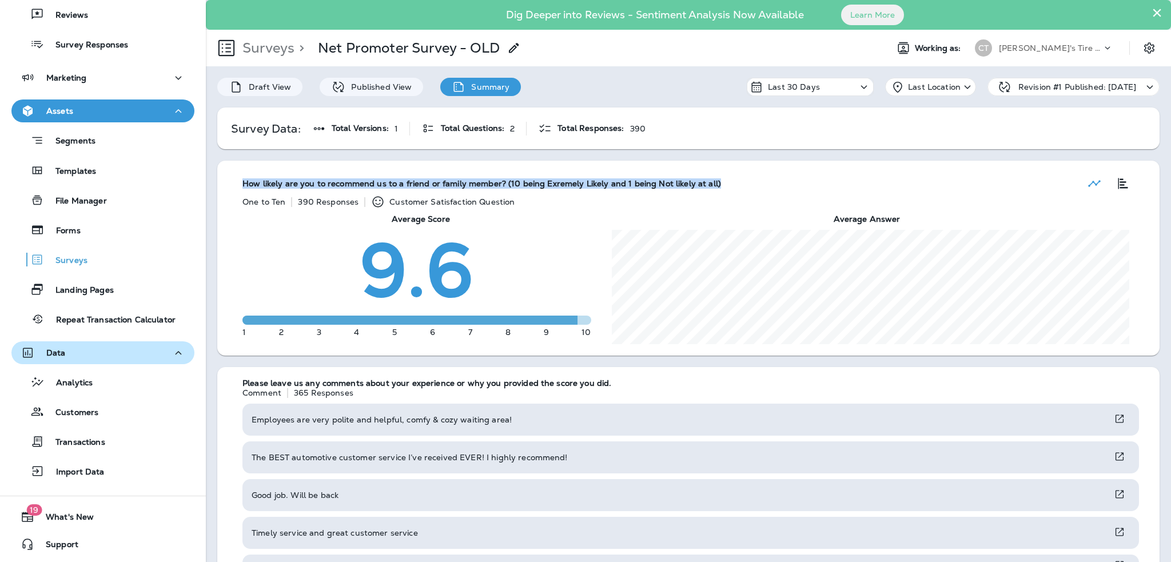
drag, startPoint x: 239, startPoint y: 183, endPoint x: 713, endPoint y: 185, distance: 473.9
click at [713, 185] on div "How likely are you to recommend us to a friend or family member? (10 being Exre…" at bounding box center [688, 258] width 919 height 195
click at [715, 184] on div "How likely are you to recommend us to a friend or family member? (10 being Exre…" at bounding box center [688, 183] width 892 height 23
drag, startPoint x: 715, startPoint y: 184, endPoint x: 248, endPoint y: 185, distance: 467.0
click at [247, 187] on div "How likely are you to recommend us to a friend or family member? (10 being Exre…" at bounding box center [688, 183] width 892 height 23
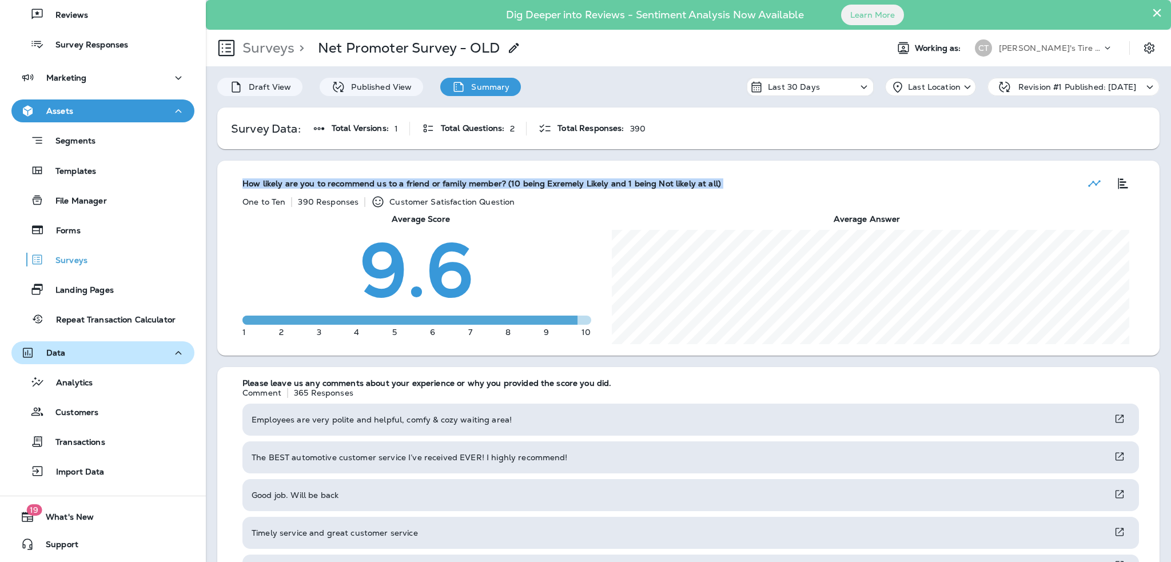
click at [245, 183] on span "How likely are you to recommend us to a friend or family member? (10 being Exre…" at bounding box center [481, 184] width 478 height 10
drag, startPoint x: 245, startPoint y: 183, endPoint x: 714, endPoint y: 176, distance: 469.9
click at [714, 176] on div "How likely are you to recommend us to a friend or family member? (10 being Exre…" at bounding box center [688, 183] width 892 height 23
click at [714, 180] on div "How likely are you to recommend us to a friend or family member? (10 being Exre…" at bounding box center [688, 183] width 892 height 23
click at [709, 182] on div "How likely are you to recommend us to a friend or family member? (10 being Exre…" at bounding box center [688, 183] width 892 height 23
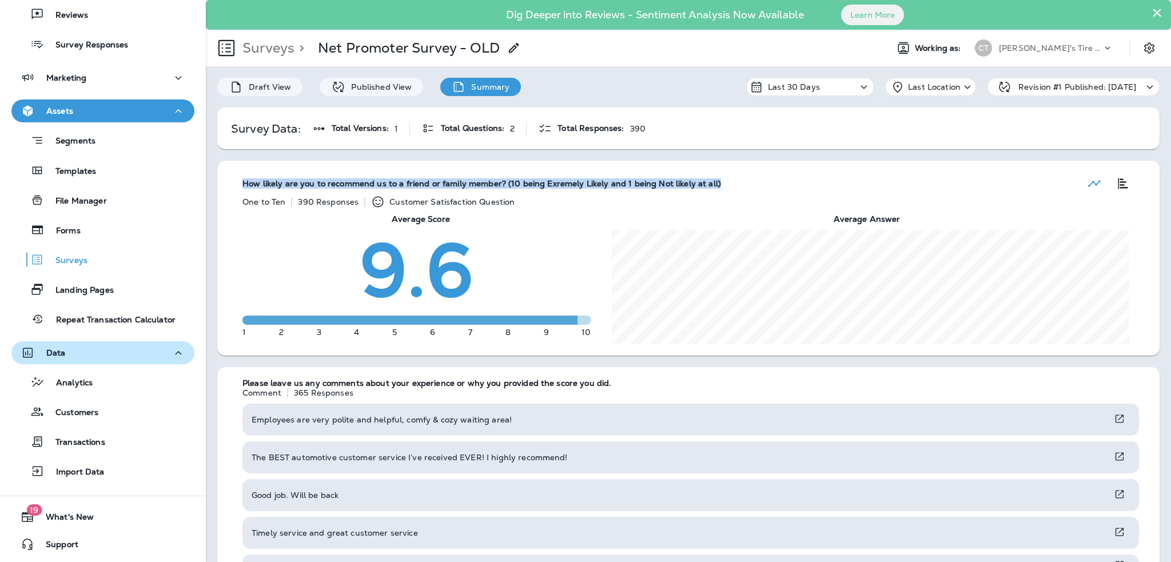
drag, startPoint x: 713, startPoint y: 180, endPoint x: 250, endPoint y: 174, distance: 463.0
click at [230, 171] on div "How likely are you to recommend us to a friend or family member? (10 being Exre…" at bounding box center [688, 258] width 919 height 195
click at [238, 179] on div "How likely are you to recommend us to a friend or family member? (10 being Exre…" at bounding box center [688, 258] width 919 height 195
drag, startPoint x: 238, startPoint y: 179, endPoint x: 738, endPoint y: 182, distance: 500.1
click at [744, 183] on div "How likely are you to recommend us to a friend or family member? (10 being Exre…" at bounding box center [688, 258] width 919 height 195
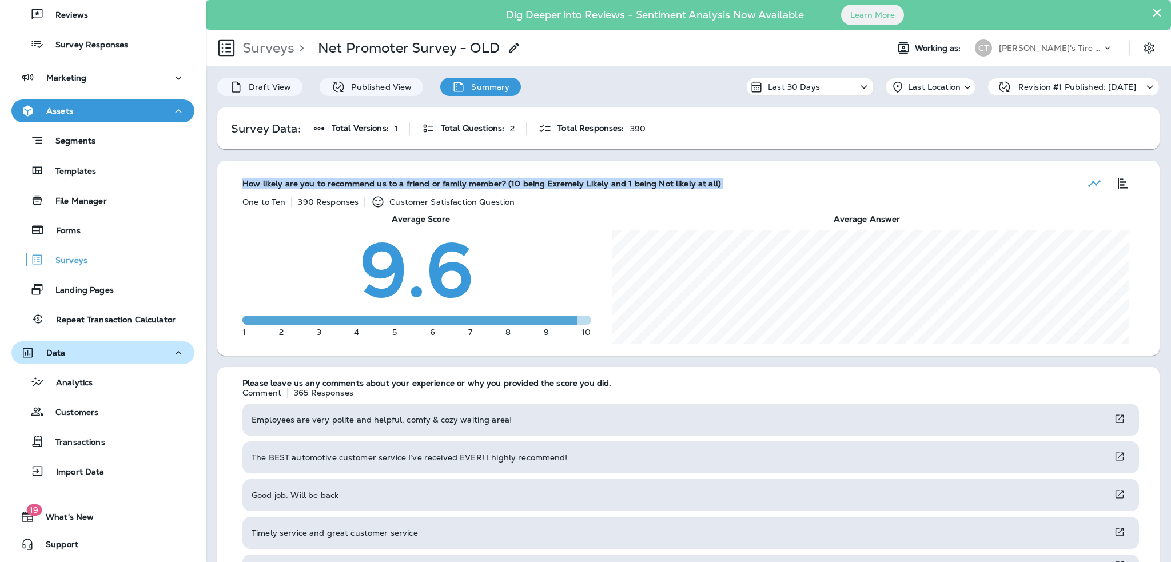
click at [729, 181] on div "How likely are you to recommend us to a friend or family member? (10 being Exre…" at bounding box center [688, 183] width 892 height 23
drag, startPoint x: 717, startPoint y: 182, endPoint x: 239, endPoint y: 182, distance: 477.3
click at [238, 183] on div "How likely are you to recommend us to a friend or family member? (10 being Exre…" at bounding box center [688, 258] width 919 height 195
click at [242, 181] on div "How likely are you to recommend us to a friend or family member? (10 being Exre…" at bounding box center [688, 258] width 919 height 195
